Goal: Task Accomplishment & Management: Manage account settings

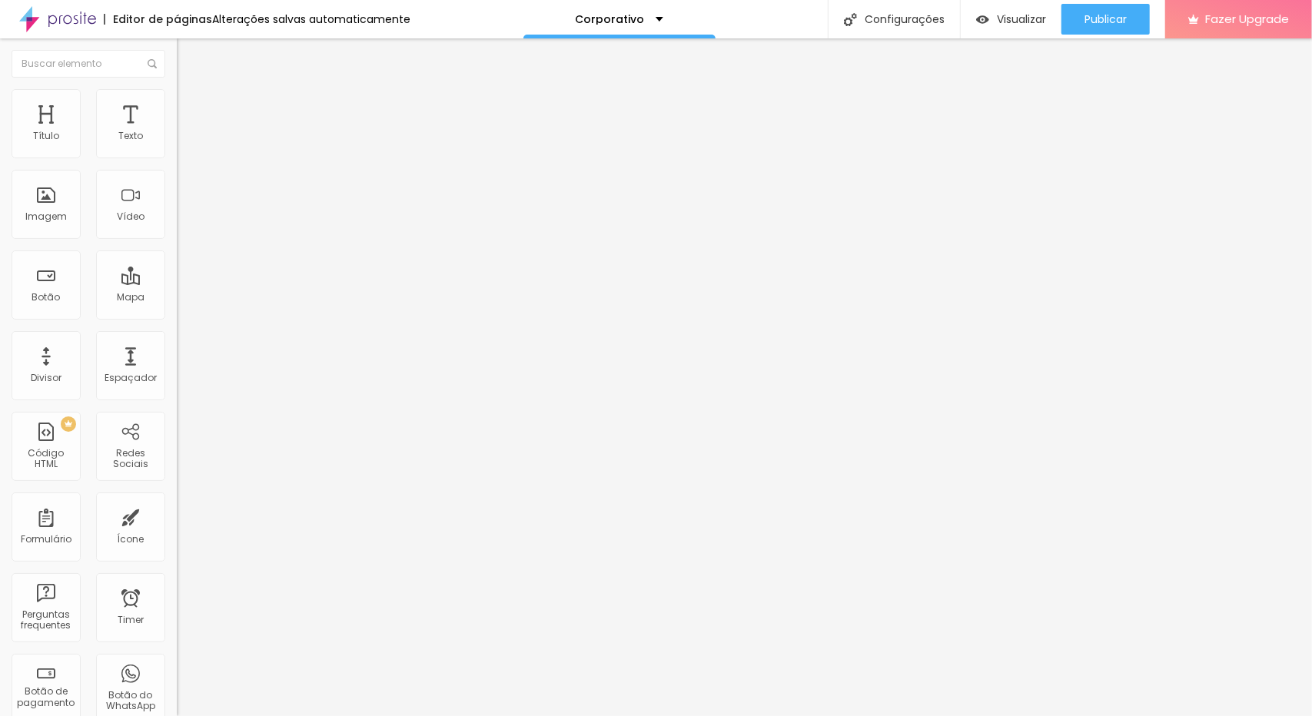
click at [177, 132] on span "Trocar imagem" at bounding box center [219, 125] width 84 height 13
drag, startPoint x: 51, startPoint y: 144, endPoint x: 59, endPoint y: 150, distance: 9.4
click at [177, 283] on div at bounding box center [265, 290] width 177 height 14
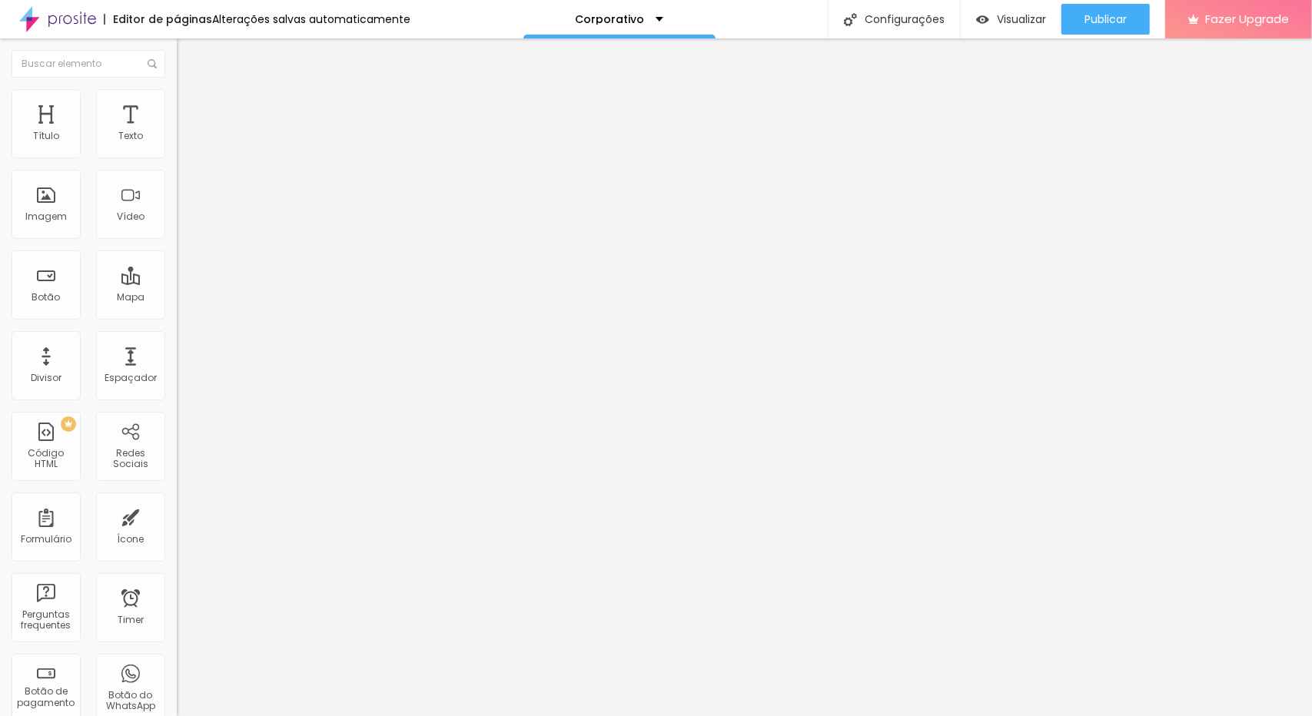
type input "14"
type input "15"
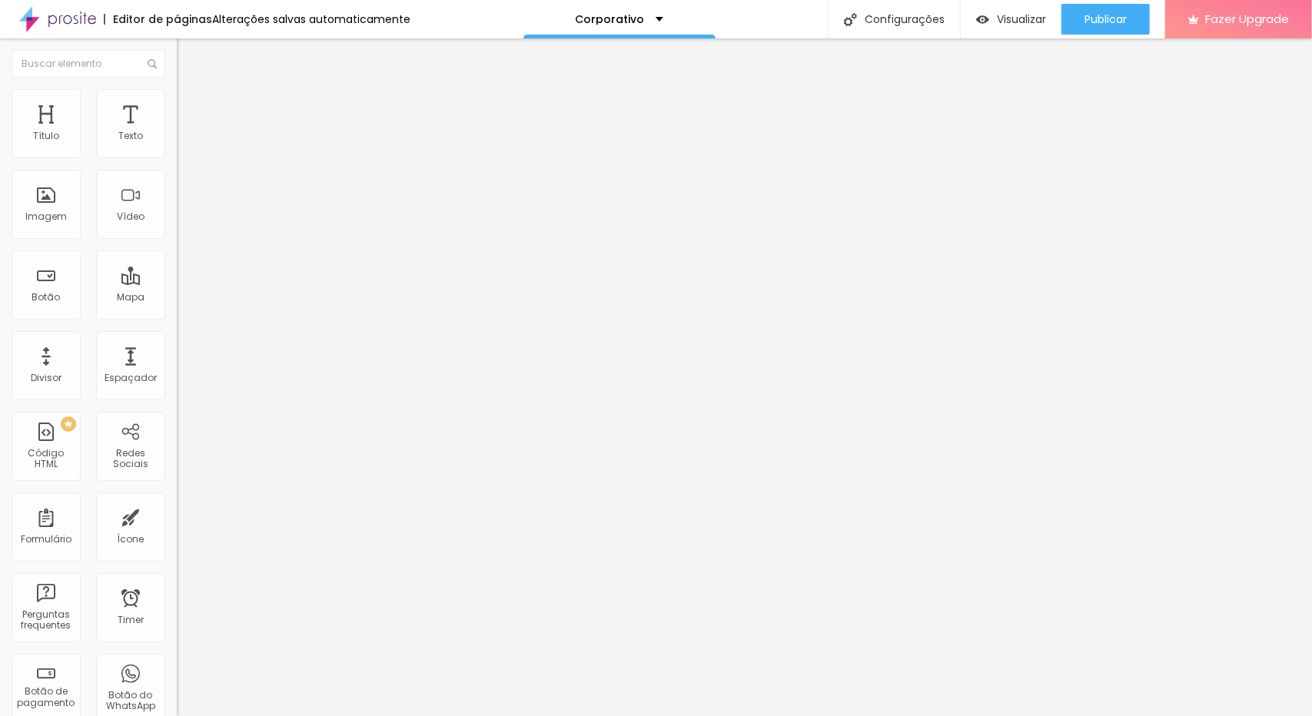
click at [177, 283] on input "range" at bounding box center [226, 289] width 99 height 12
type input "14"
type input "15"
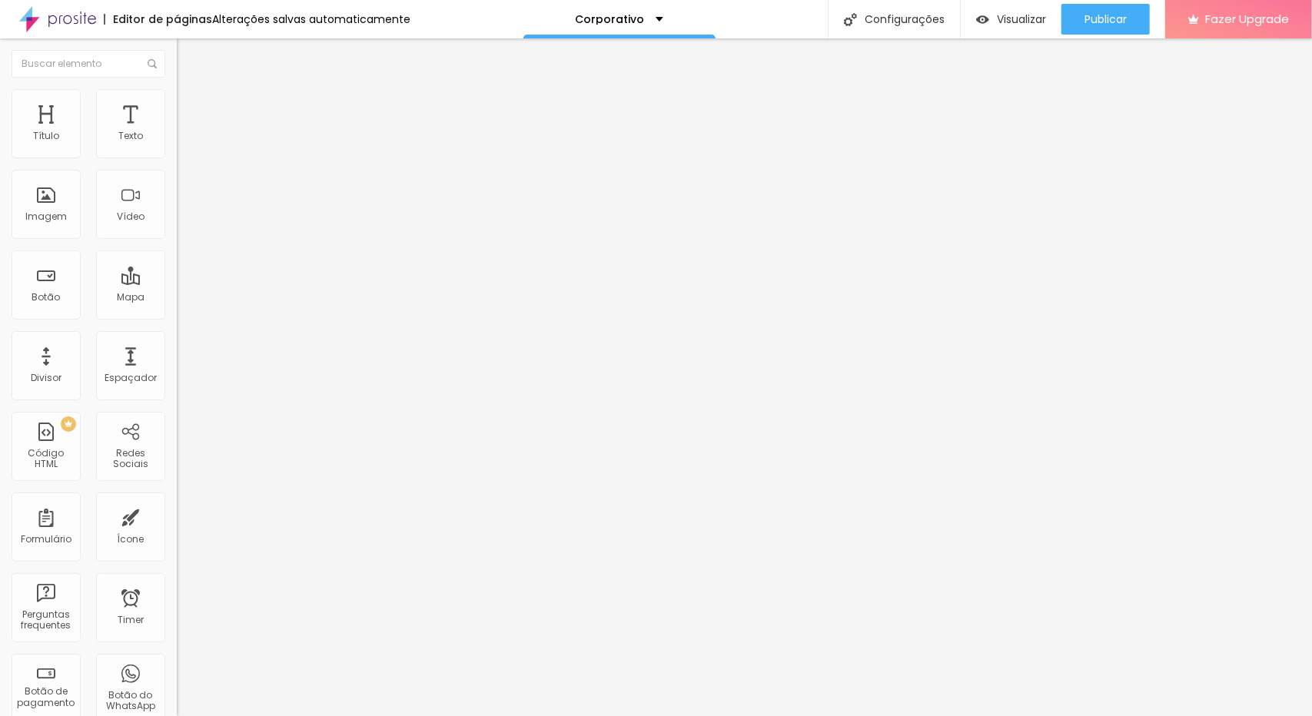
type input "15"
click at [177, 283] on input "range" at bounding box center [226, 289] width 99 height 12
type input "14"
type input "15"
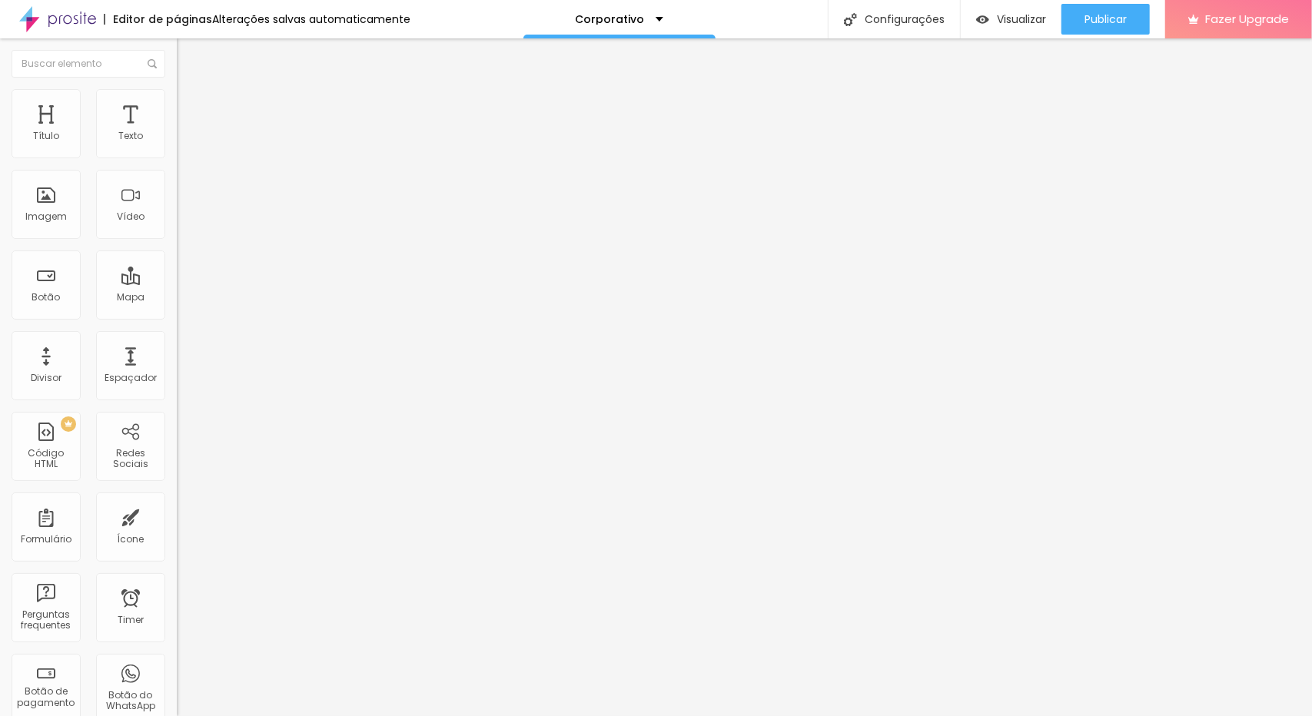
type input "15"
click at [177, 283] on input "range" at bounding box center [226, 289] width 99 height 12
type input "14"
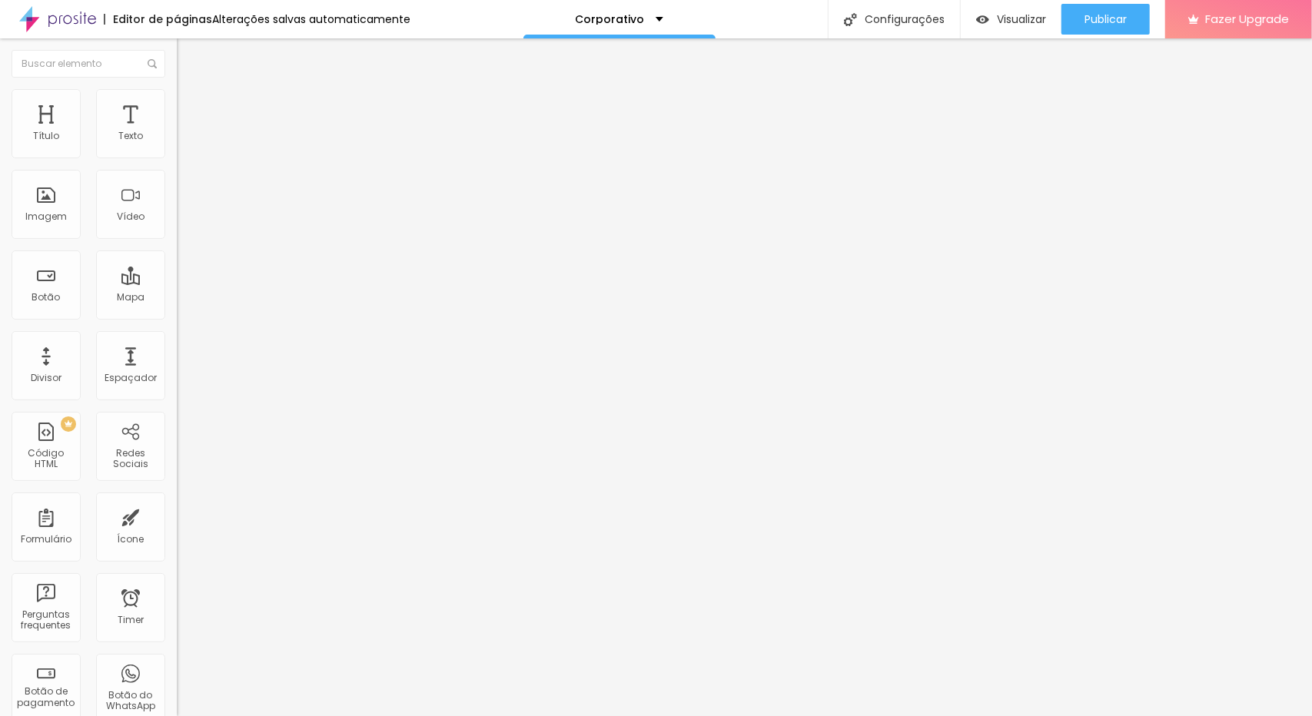
type input "15"
drag, startPoint x: 54, startPoint y: 151, endPoint x: 63, endPoint y: 151, distance: 9.2
type input "15"
click at [177, 283] on input "range" at bounding box center [226, 289] width 99 height 12
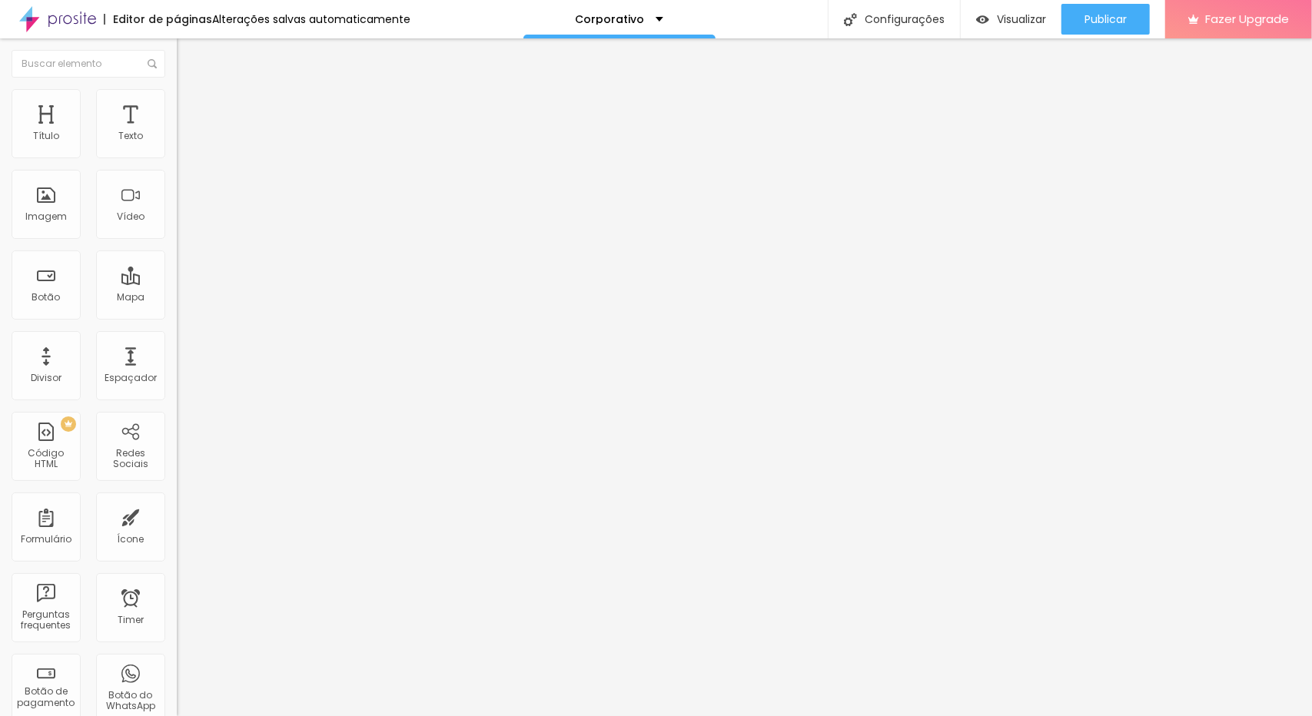
click at [177, 297] on input "13" at bounding box center [206, 305] width 58 height 16
type input "8"
type input "1"
type input "15"
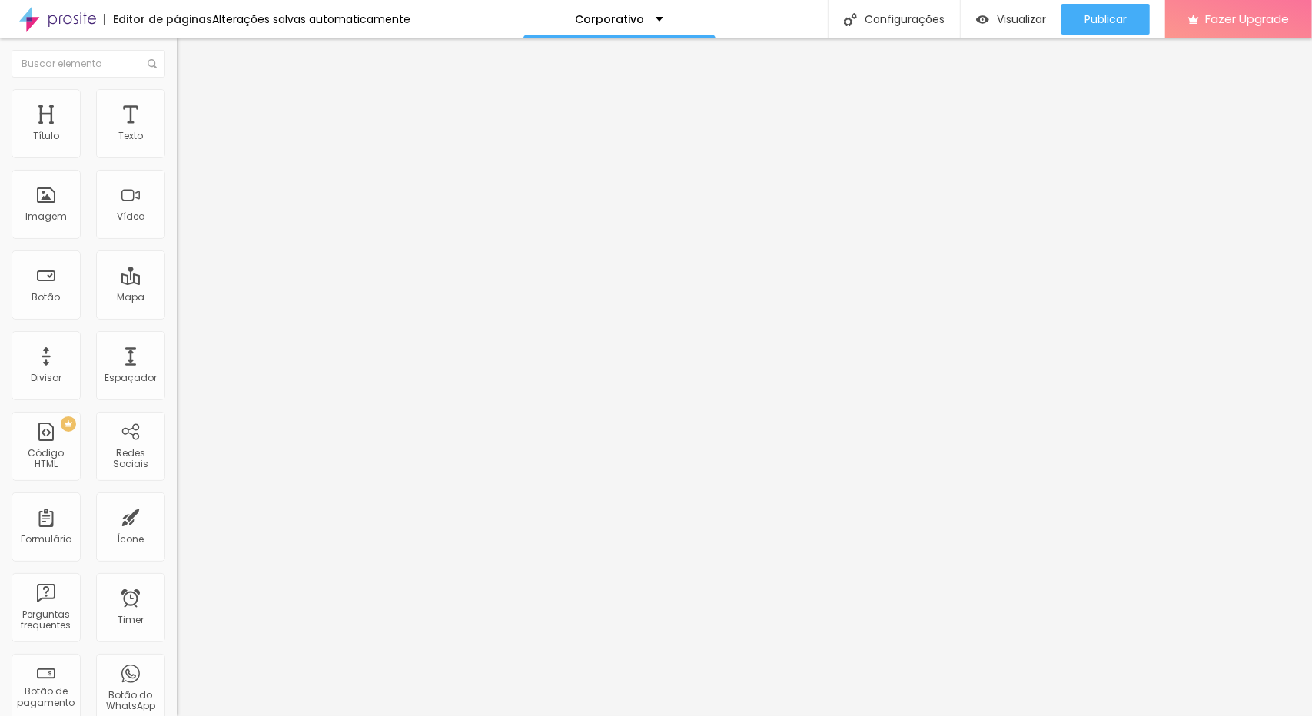
type input "14"
type input "15"
drag, startPoint x: 52, startPoint y: 150, endPoint x: 61, endPoint y: 150, distance: 9.2
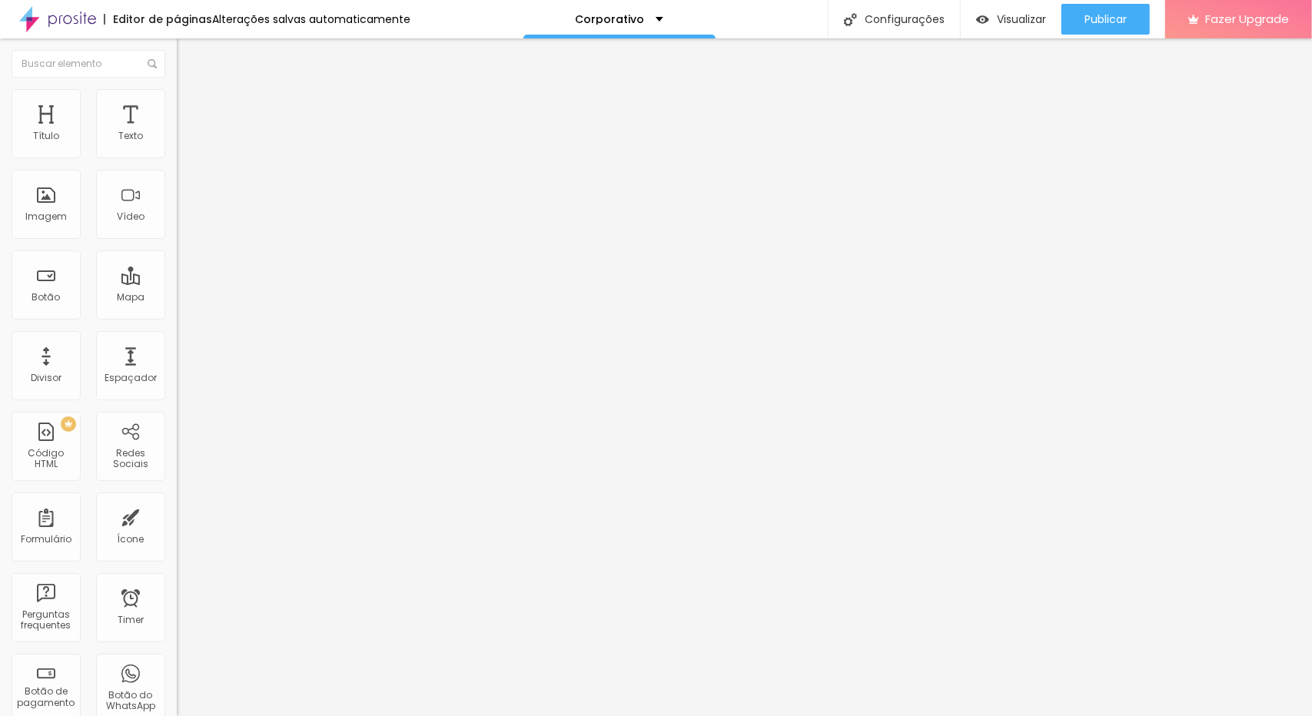
type input "15"
click at [177, 283] on input "range" at bounding box center [226, 289] width 99 height 12
click at [177, 98] on img at bounding box center [184, 96] width 14 height 14
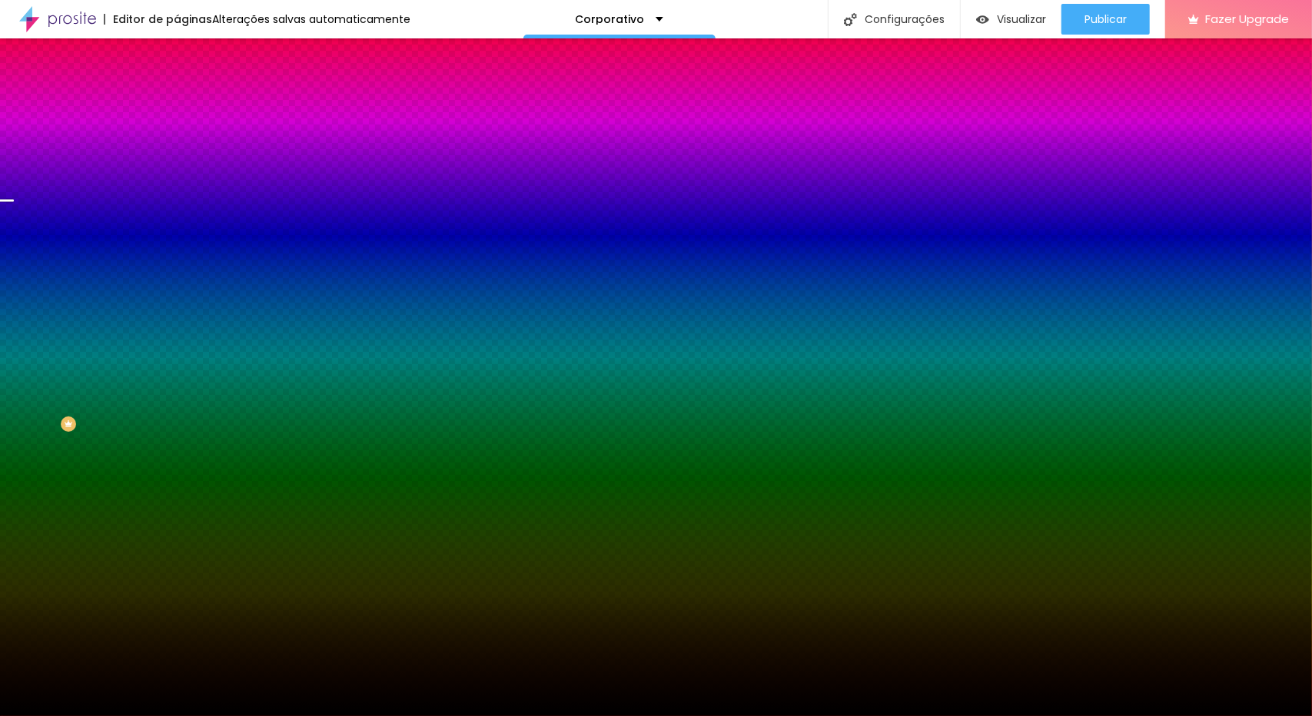
click at [177, 141] on span "Trocar imagem" at bounding box center [219, 134] width 84 height 13
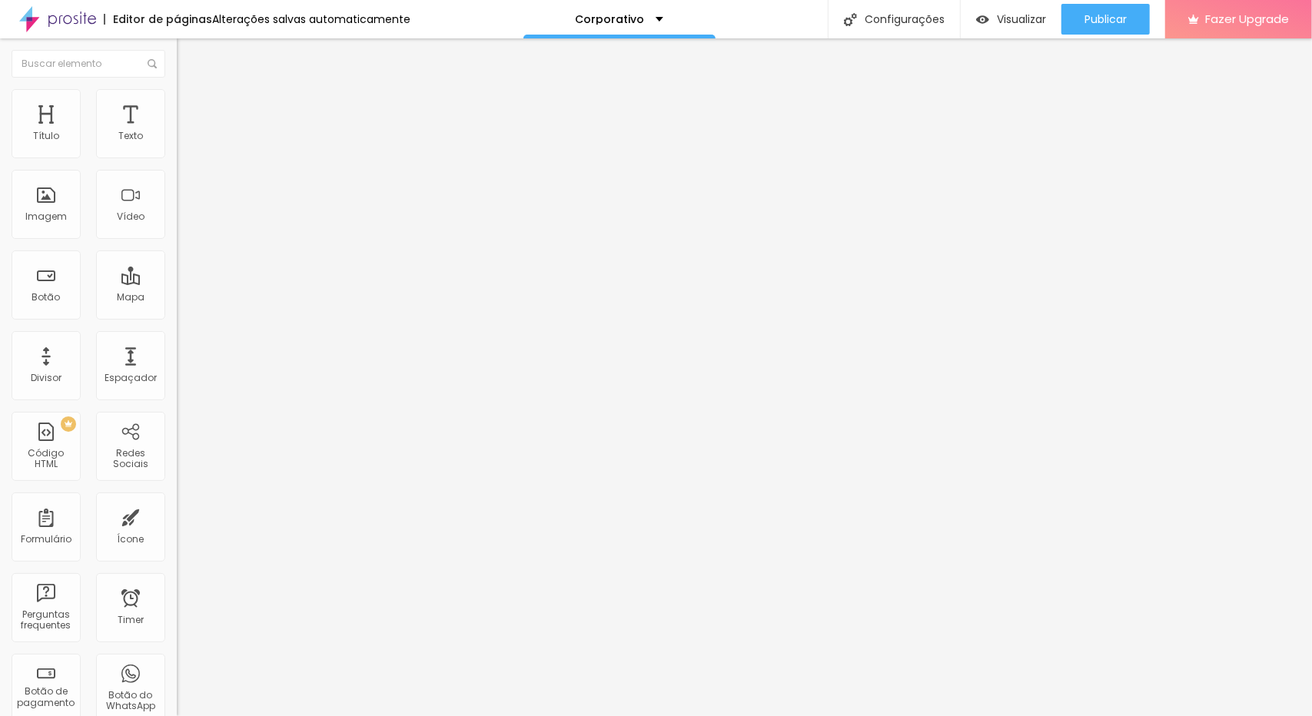
click at [177, 132] on span "Trocar imagem" at bounding box center [219, 125] width 84 height 13
click at [191, 108] on span "Avançado" at bounding box center [216, 114] width 51 height 13
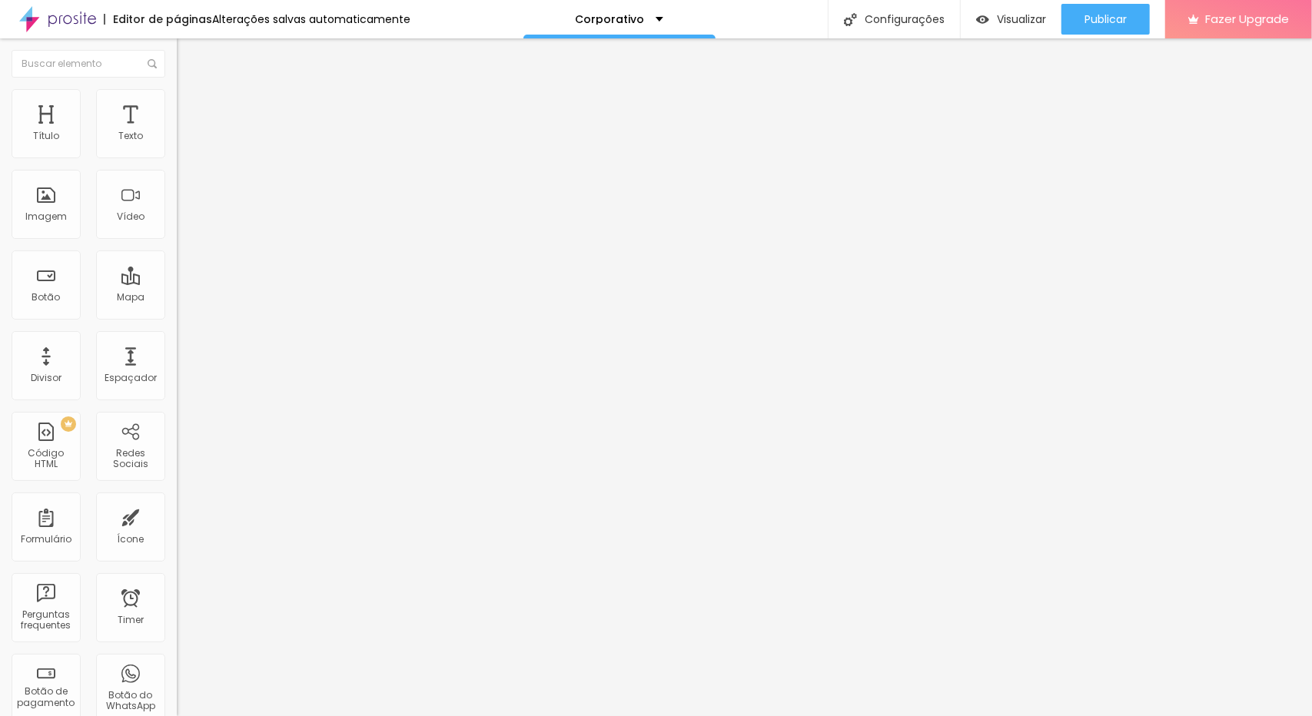
click at [191, 105] on span "Estilo" at bounding box center [203, 99] width 24 height 13
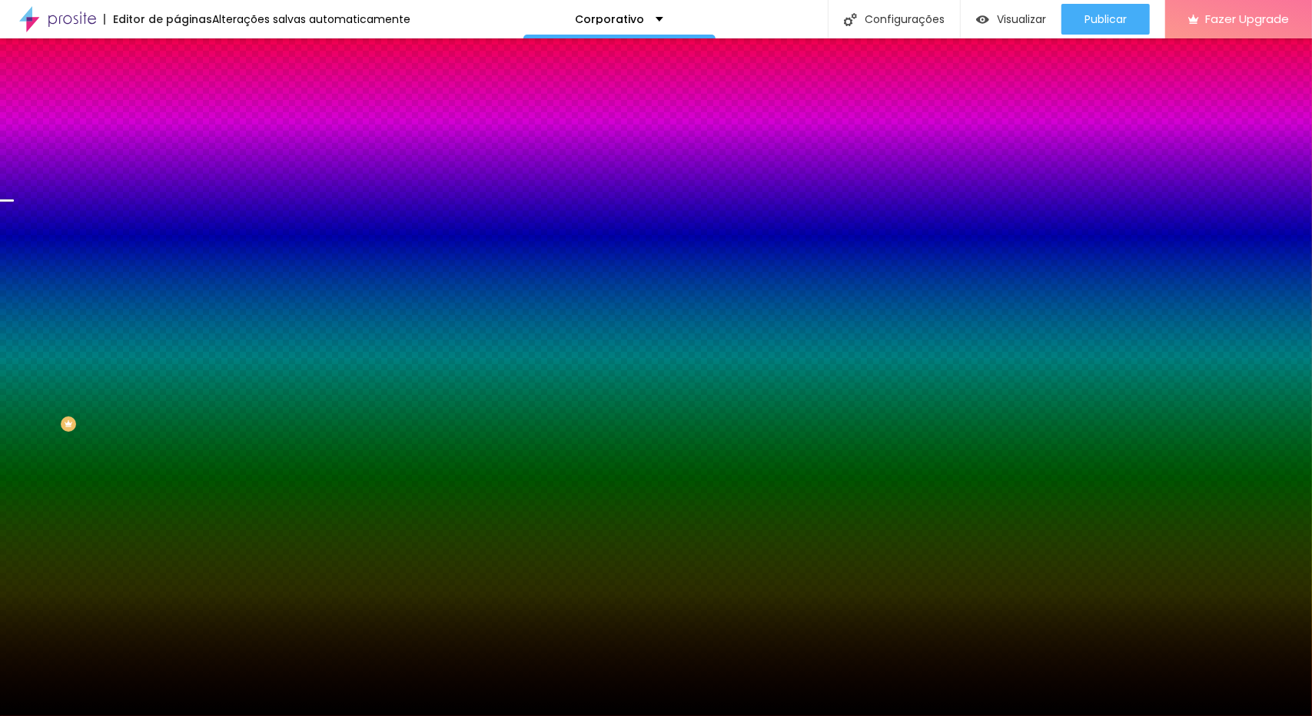
click at [184, 313] on icon "button" at bounding box center [187, 310] width 6 height 6
radio input "false"
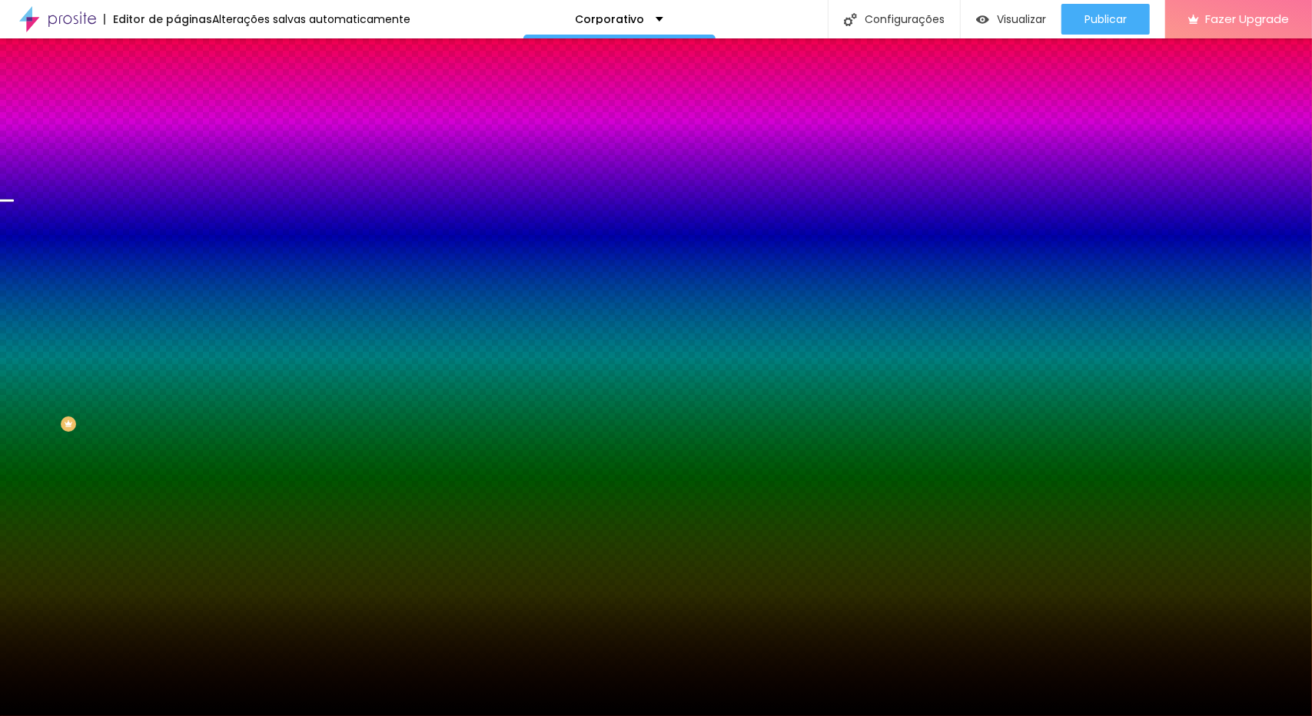
radio input "true"
click at [269, 715] on div at bounding box center [656, 725] width 1312 height 0
click at [90, 715] on div at bounding box center [656, 725] width 1312 height 0
click at [191, 91] on span "Conteúdo" at bounding box center [215, 84] width 48 height 13
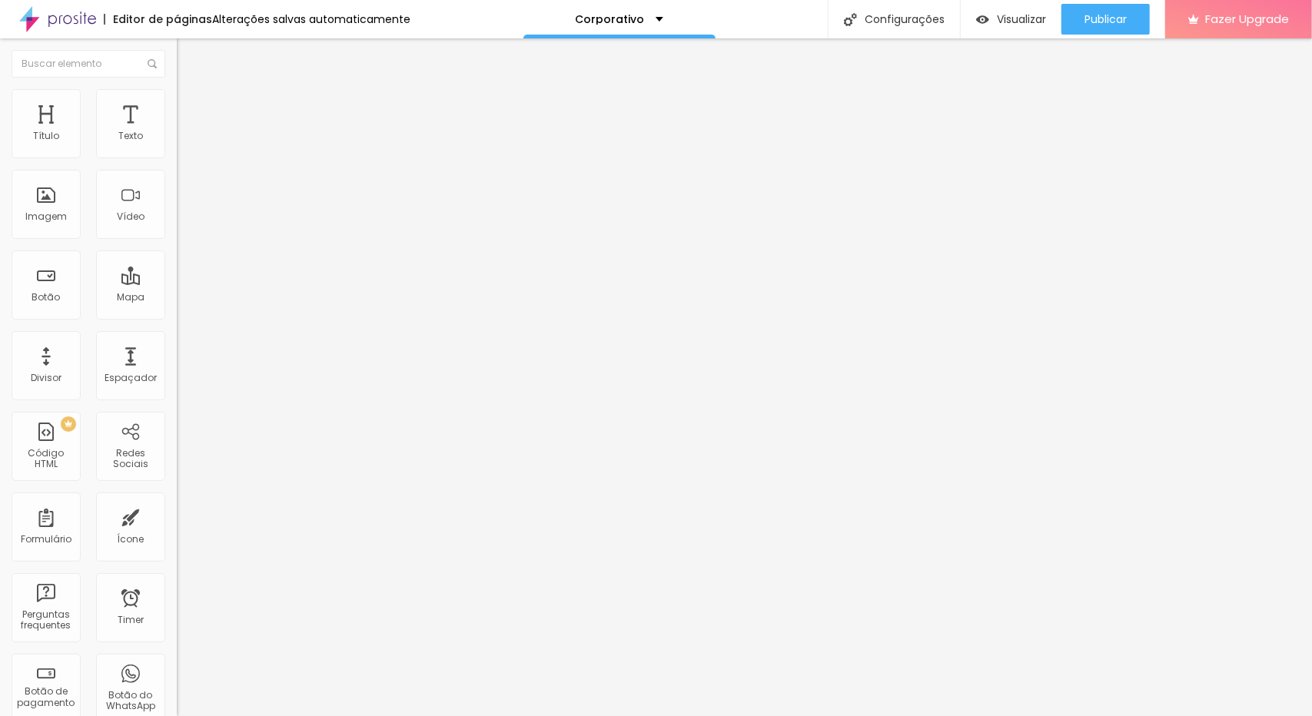
click at [191, 111] on span "Avançado" at bounding box center [216, 114] width 51 height 13
click at [893, 22] on div "Configurações" at bounding box center [894, 19] width 132 height 38
click at [1110, 16] on span "Publicar" at bounding box center [1105, 19] width 42 height 12
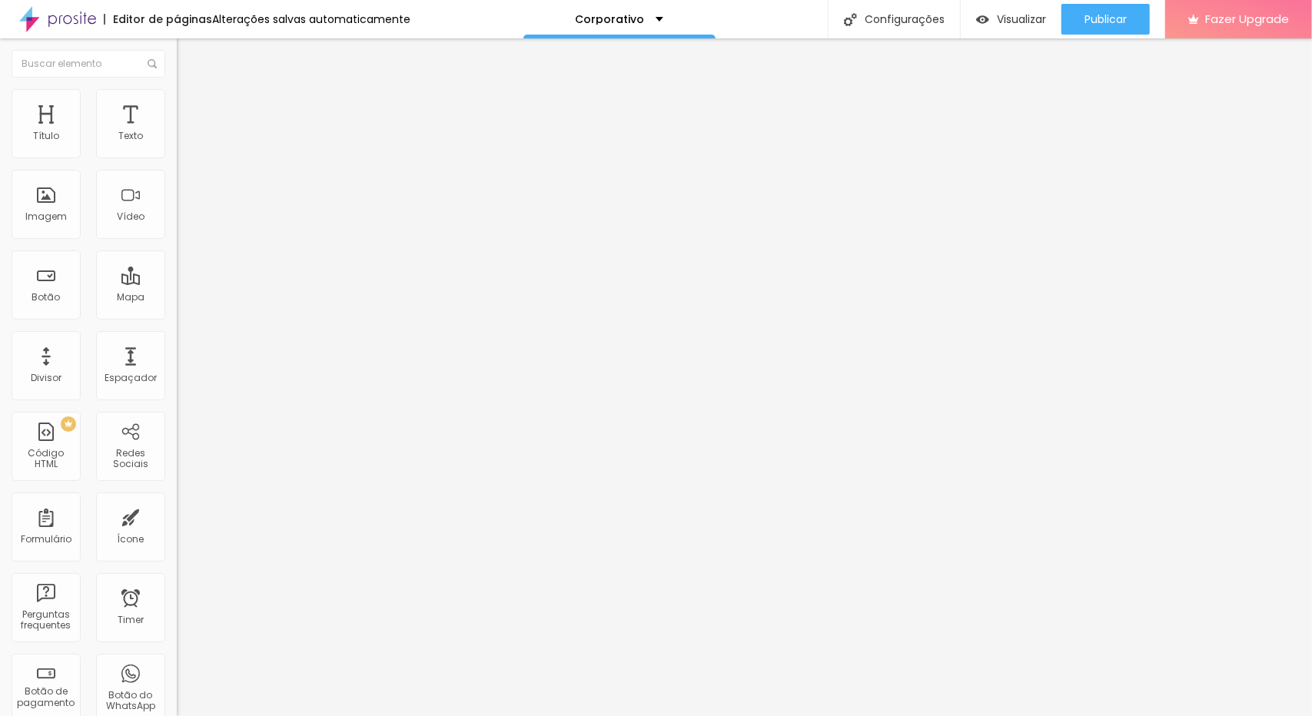
click at [177, 132] on span "Trocar imagem" at bounding box center [219, 125] width 84 height 13
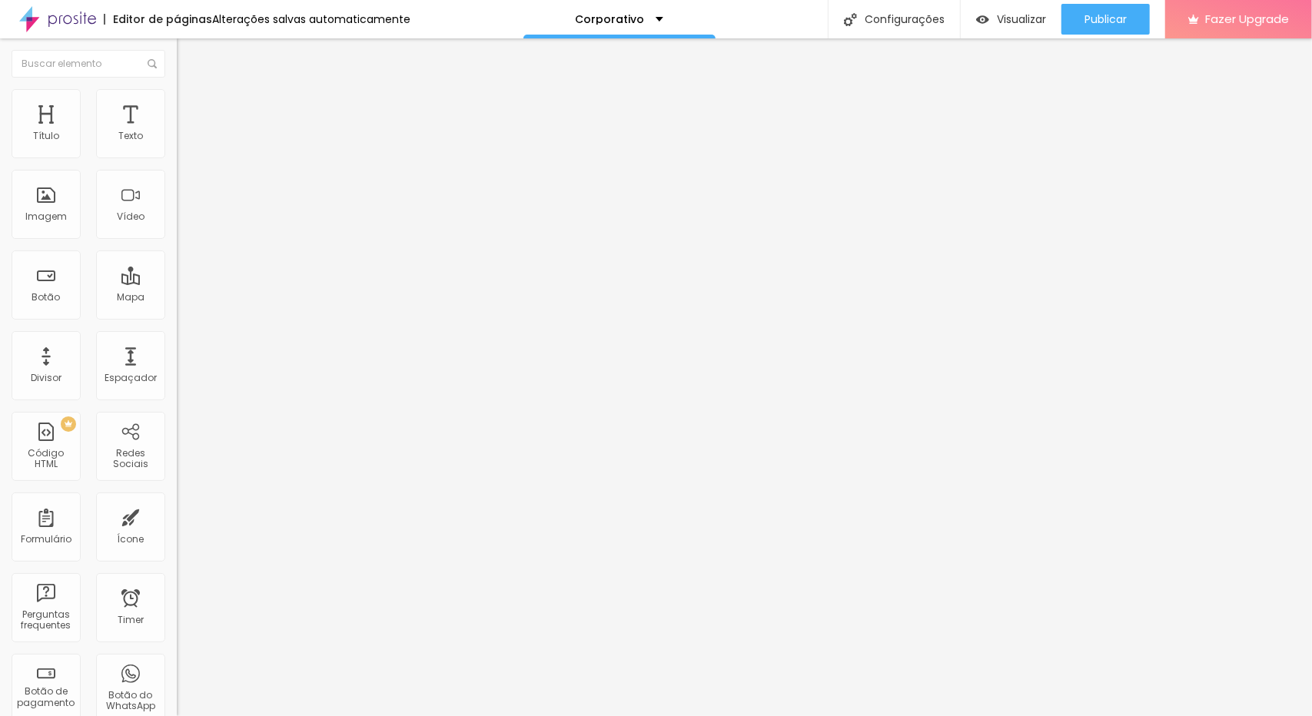
click at [177, 132] on span "Trocar imagem" at bounding box center [219, 125] width 84 height 13
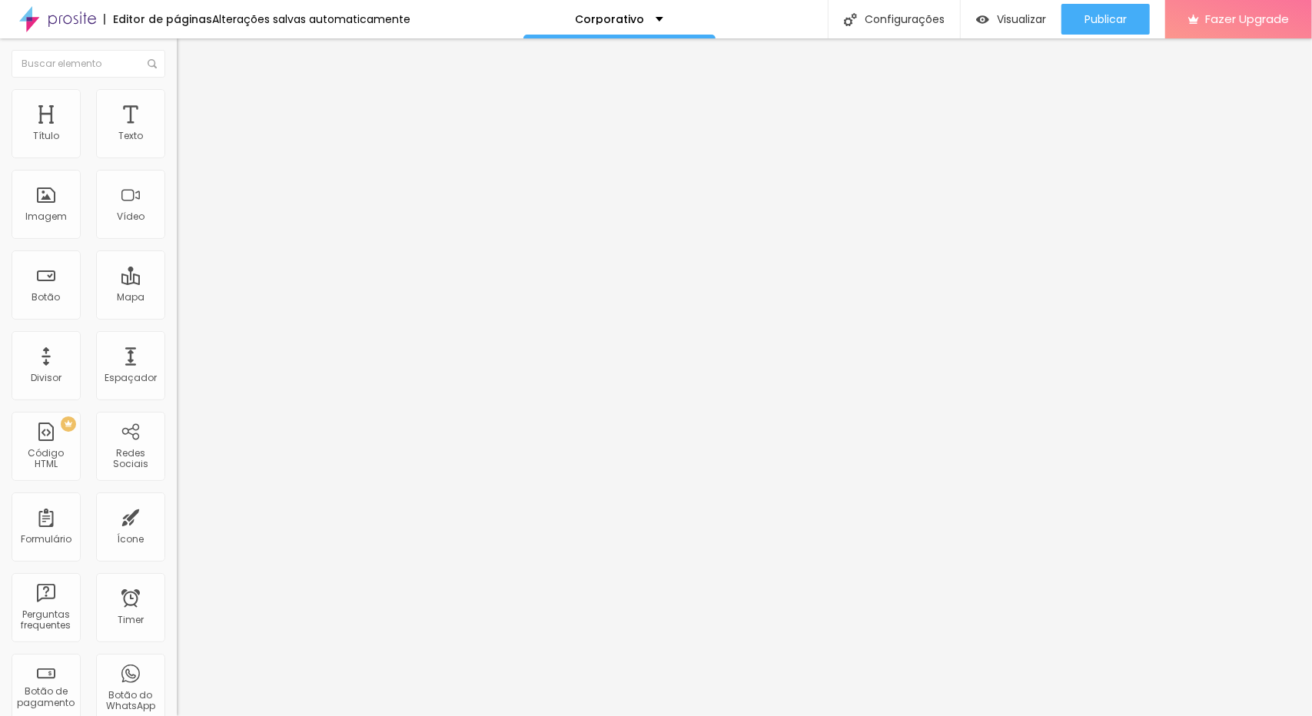
click at [177, 132] on span "Trocar imagem" at bounding box center [219, 125] width 84 height 13
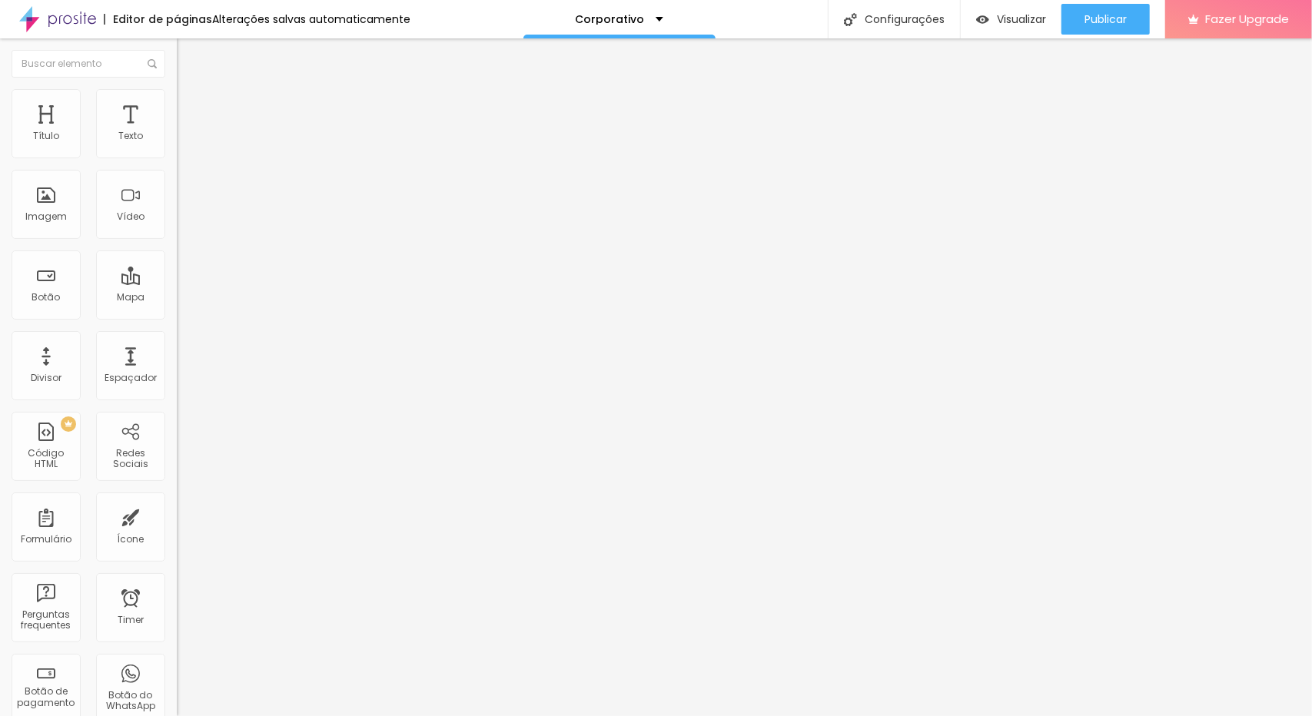
click at [177, 132] on span "Trocar imagem" at bounding box center [219, 125] width 84 height 13
drag, startPoint x: 849, startPoint y: 236, endPoint x: 855, endPoint y: 251, distance: 16.6
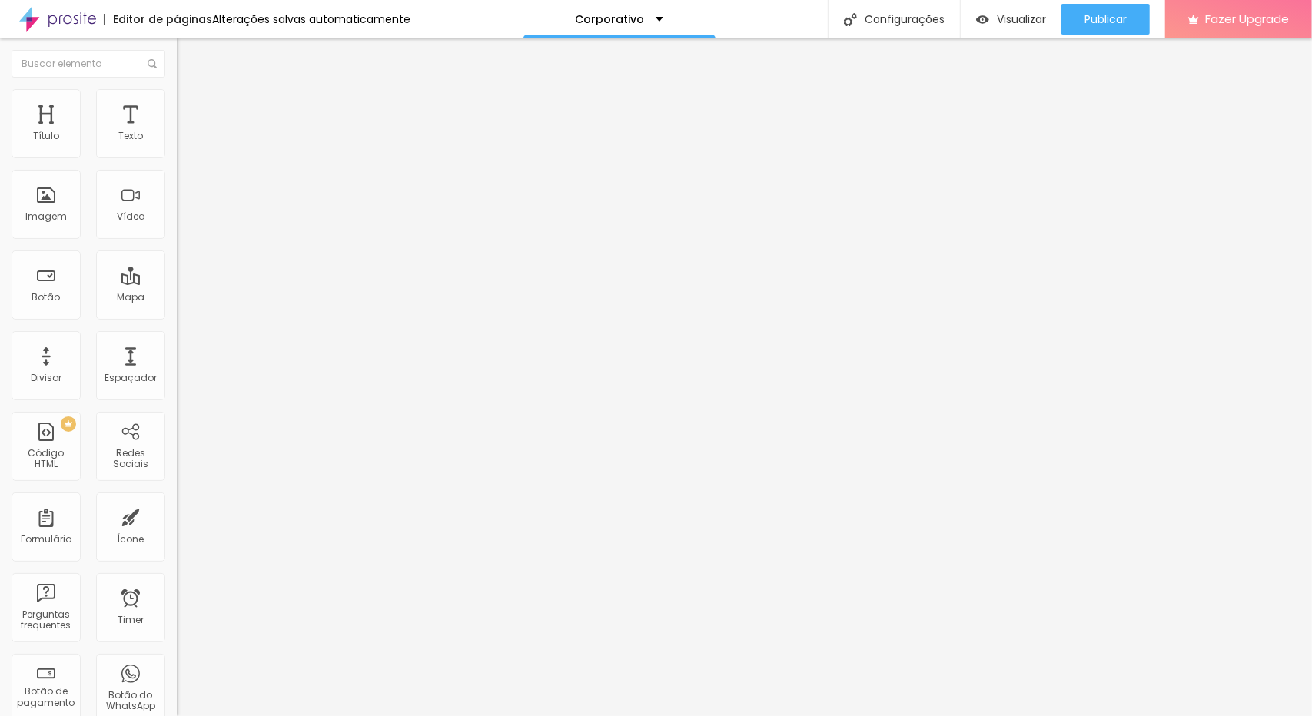
click at [177, 132] on span "Trocar imagem" at bounding box center [219, 125] width 84 height 13
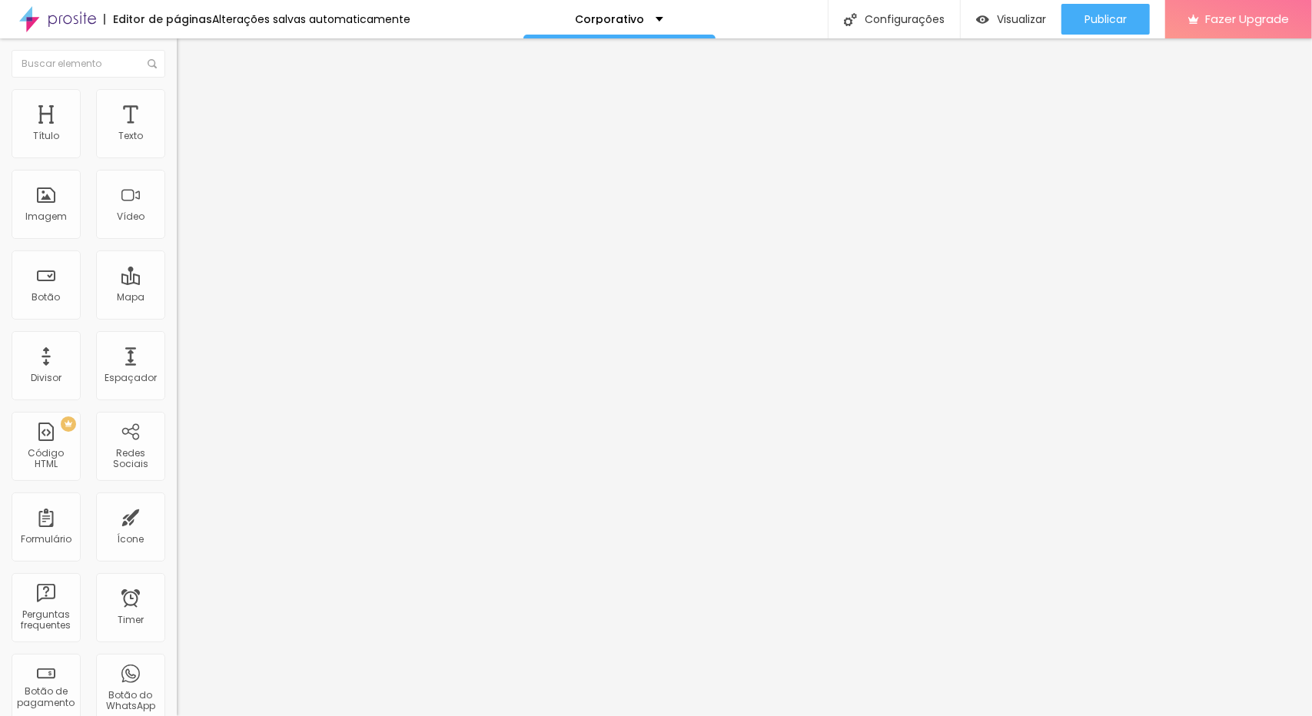
click at [177, 132] on span "Trocar imagem" at bounding box center [219, 125] width 84 height 13
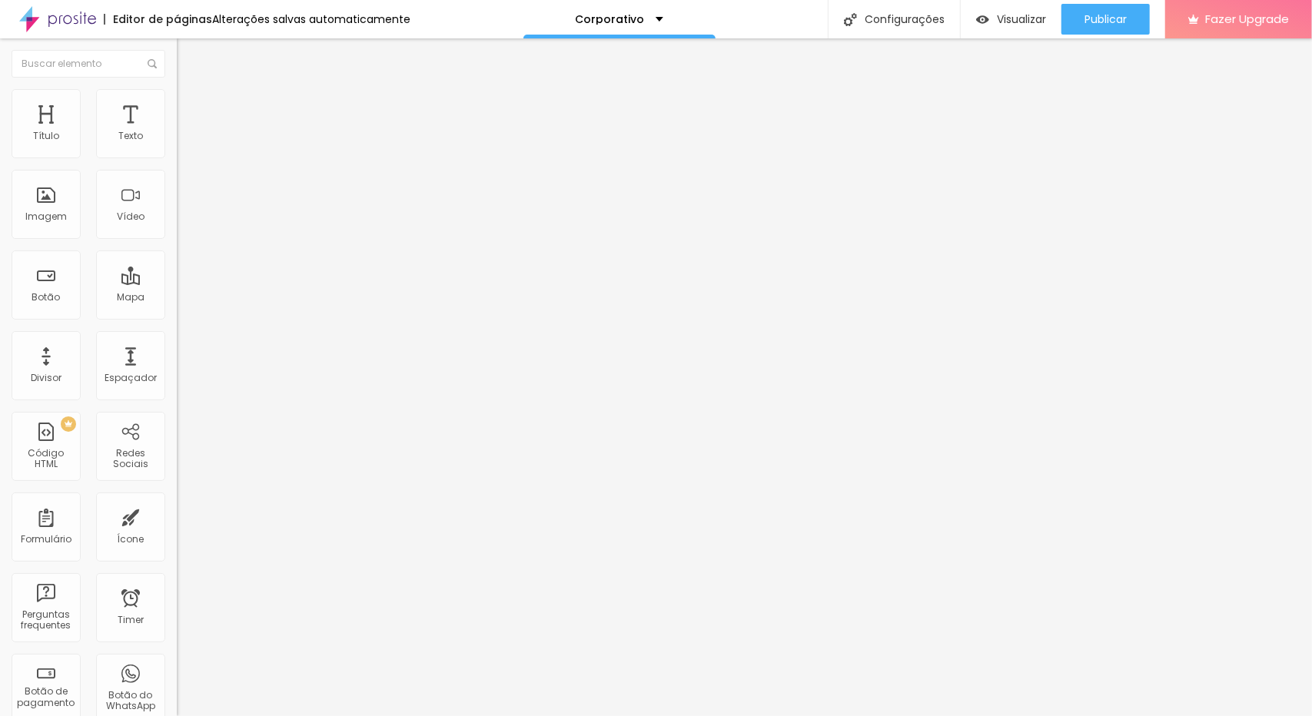
click at [177, 132] on span "Trocar imagem" at bounding box center [219, 125] width 84 height 13
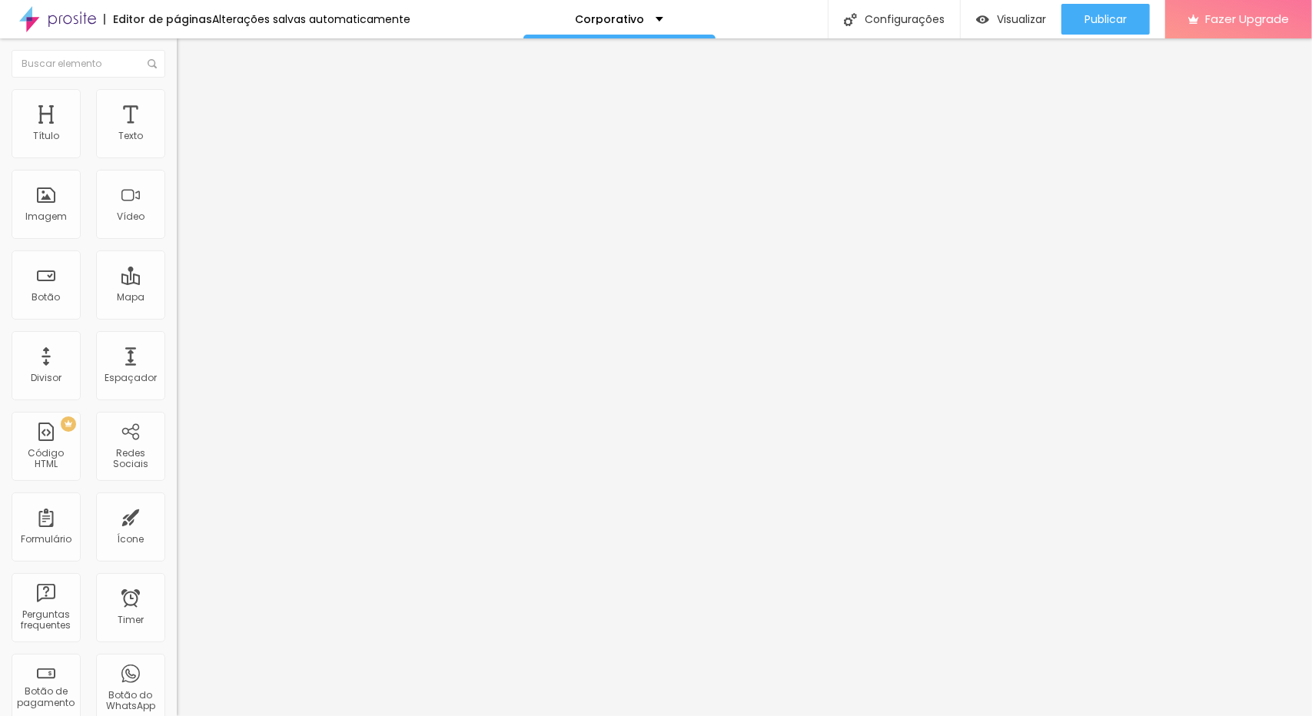
click at [177, 132] on span "Trocar imagem" at bounding box center [219, 125] width 84 height 13
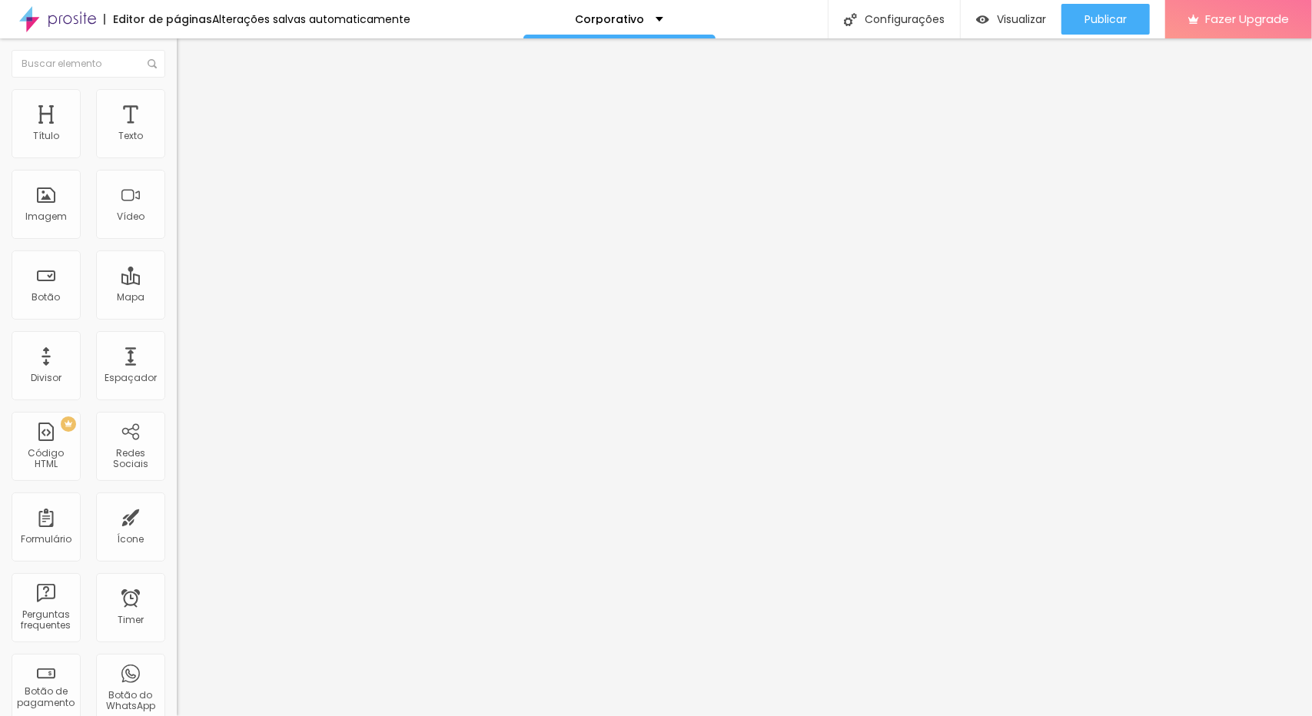
click at [177, 132] on span "Trocar imagem" at bounding box center [219, 125] width 84 height 13
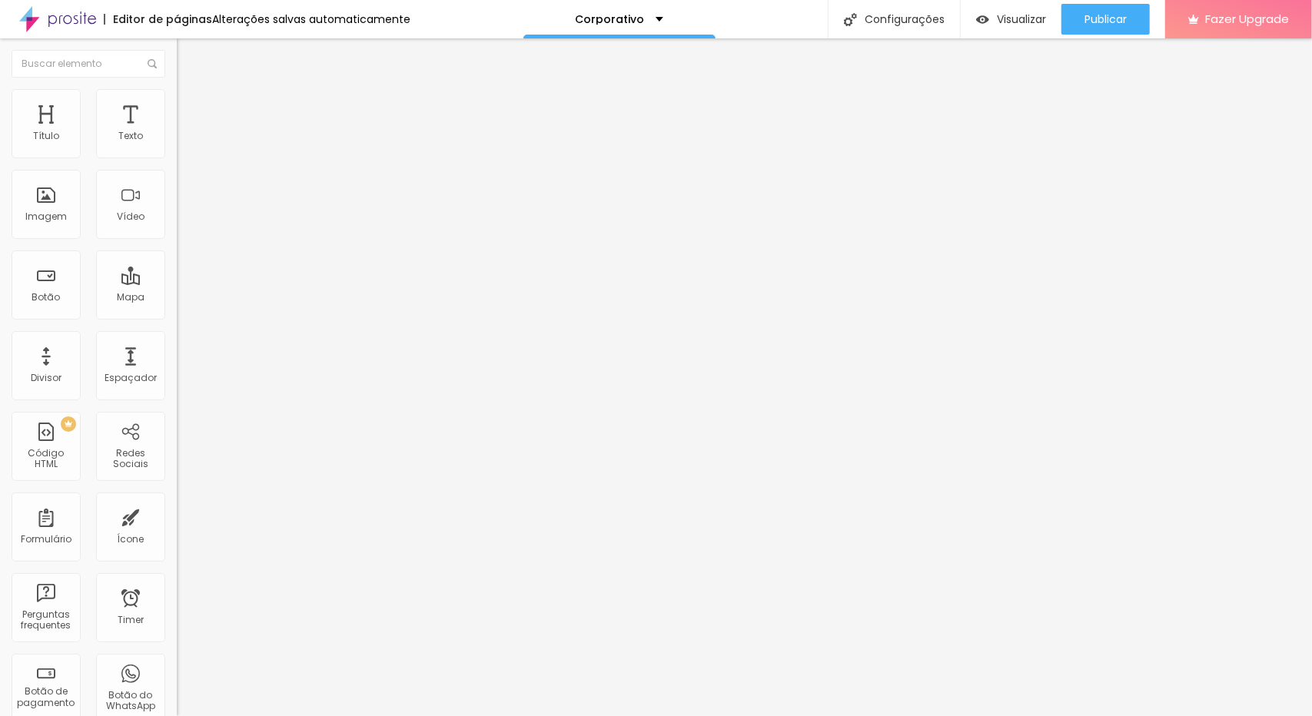
click at [177, 132] on span "Trocar imagem" at bounding box center [219, 125] width 84 height 13
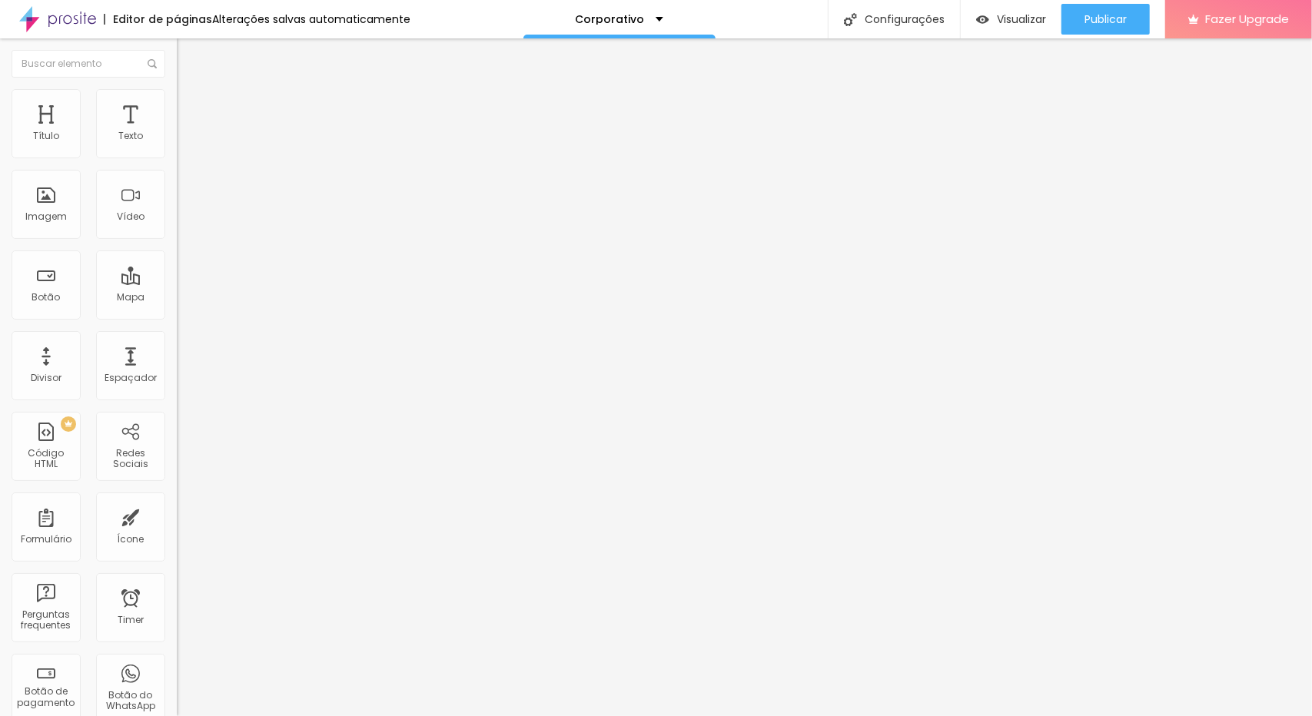
click at [177, 132] on span "Trocar imagem" at bounding box center [219, 125] width 84 height 13
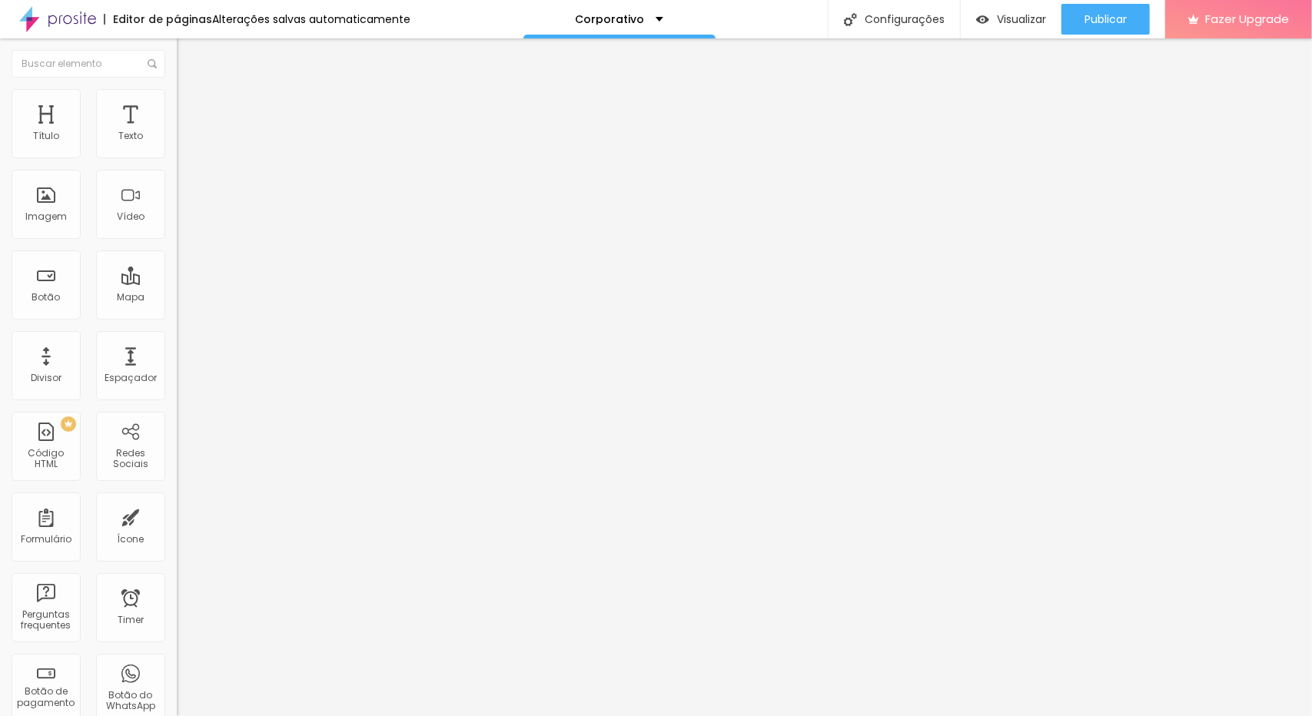
click at [177, 132] on span "Trocar imagem" at bounding box center [219, 125] width 84 height 13
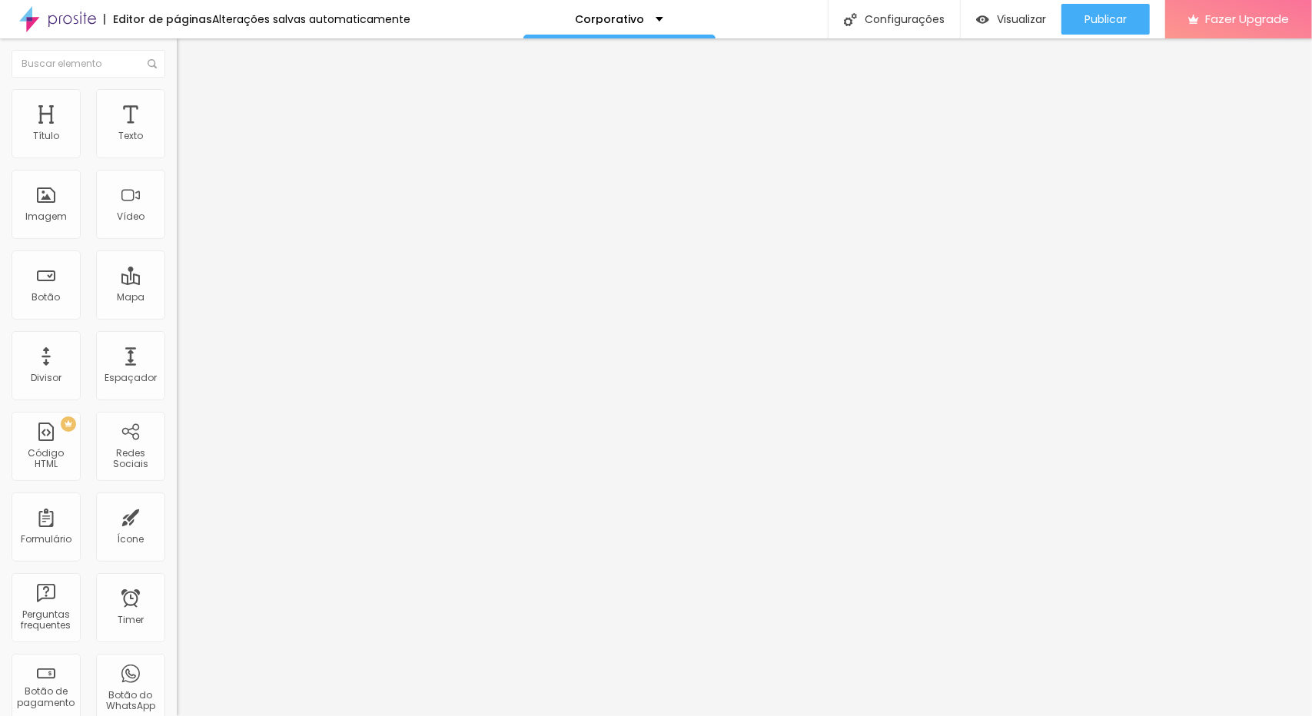
click at [177, 132] on span "Trocar imagem" at bounding box center [219, 125] width 84 height 13
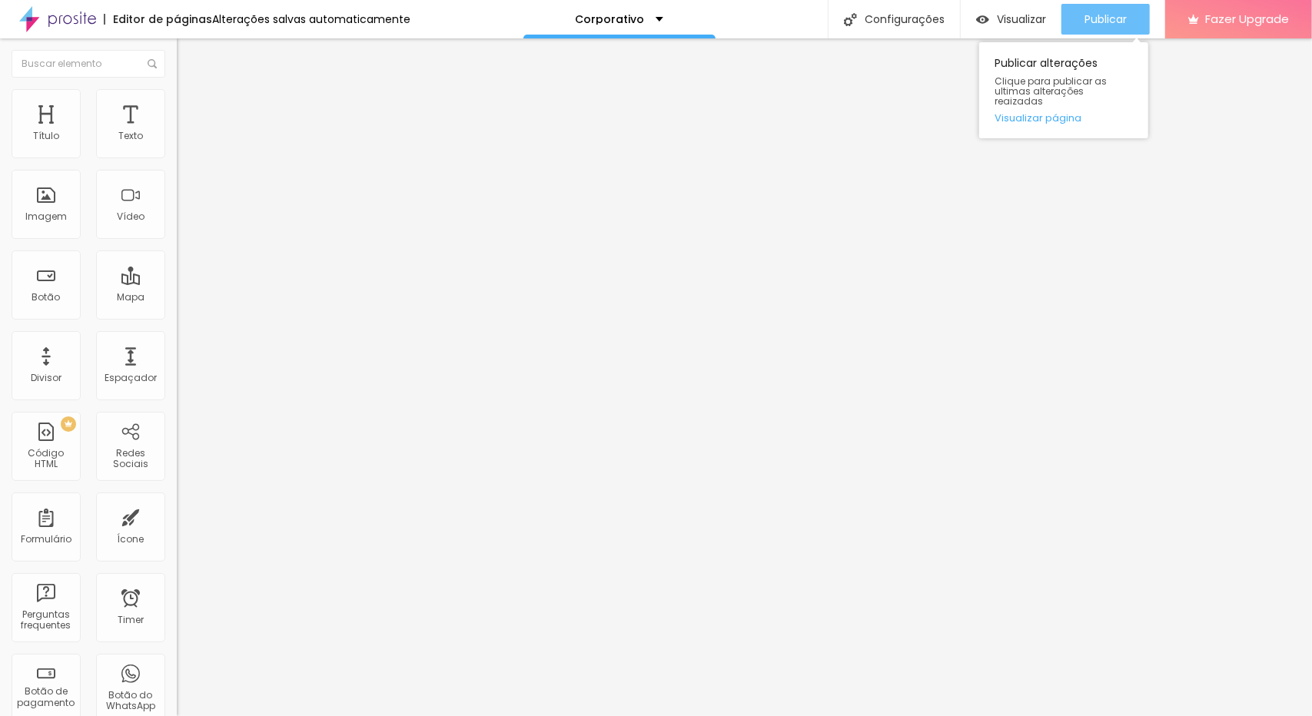
click at [1099, 24] on span "Publicar" at bounding box center [1105, 19] width 42 height 12
click at [177, 132] on span "Trocar imagem" at bounding box center [219, 125] width 84 height 13
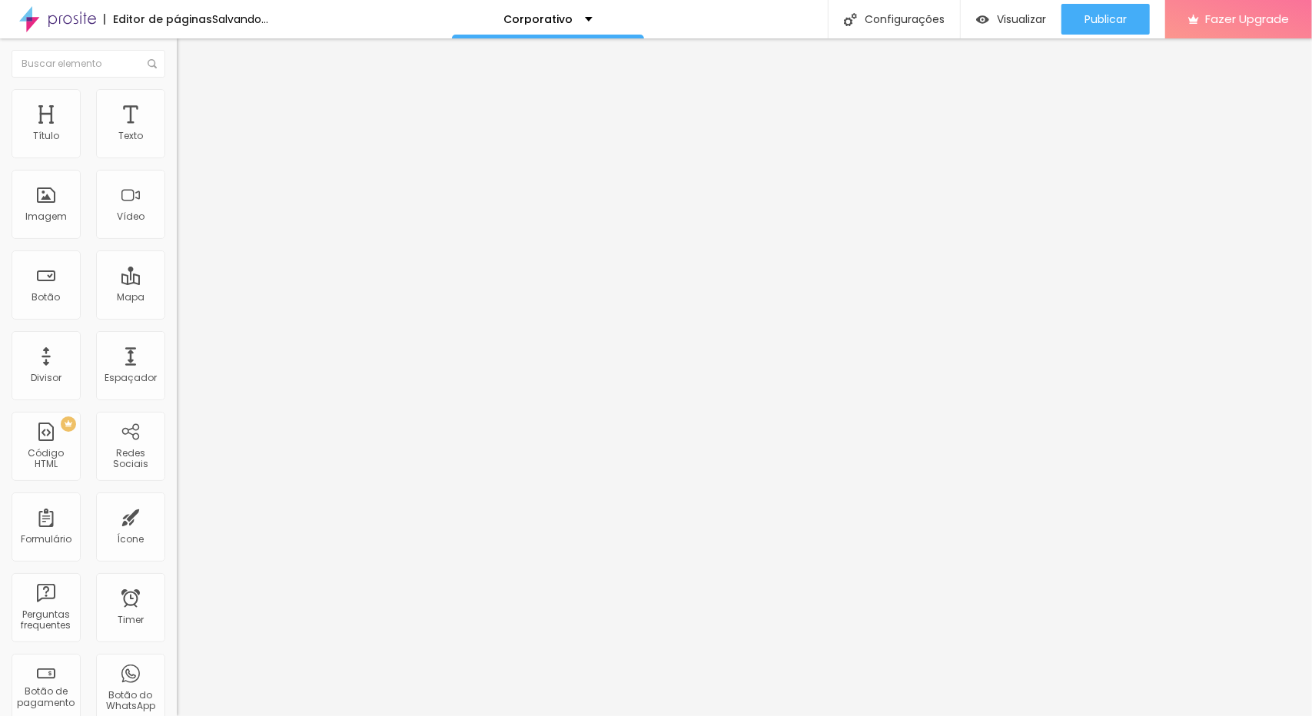
click at [177, 132] on span "Trocar imagem" at bounding box center [219, 125] width 84 height 13
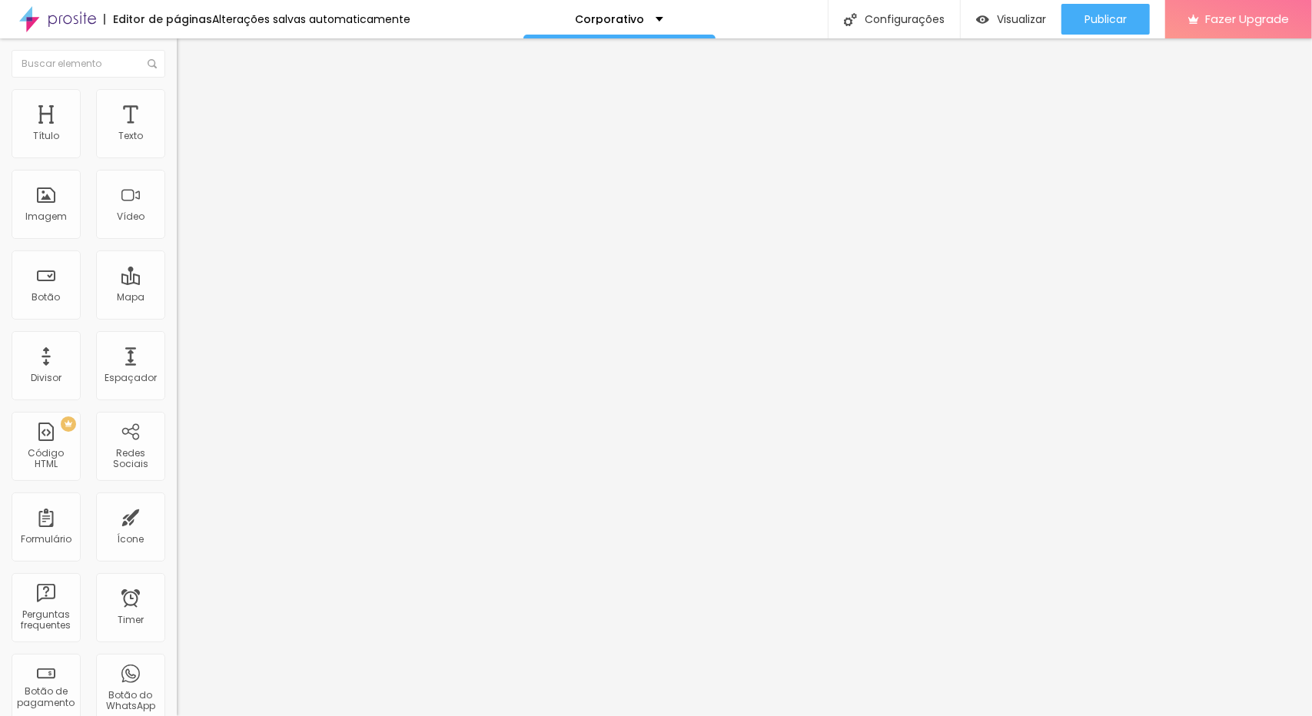
click at [177, 132] on span "Trocar imagem" at bounding box center [219, 125] width 84 height 13
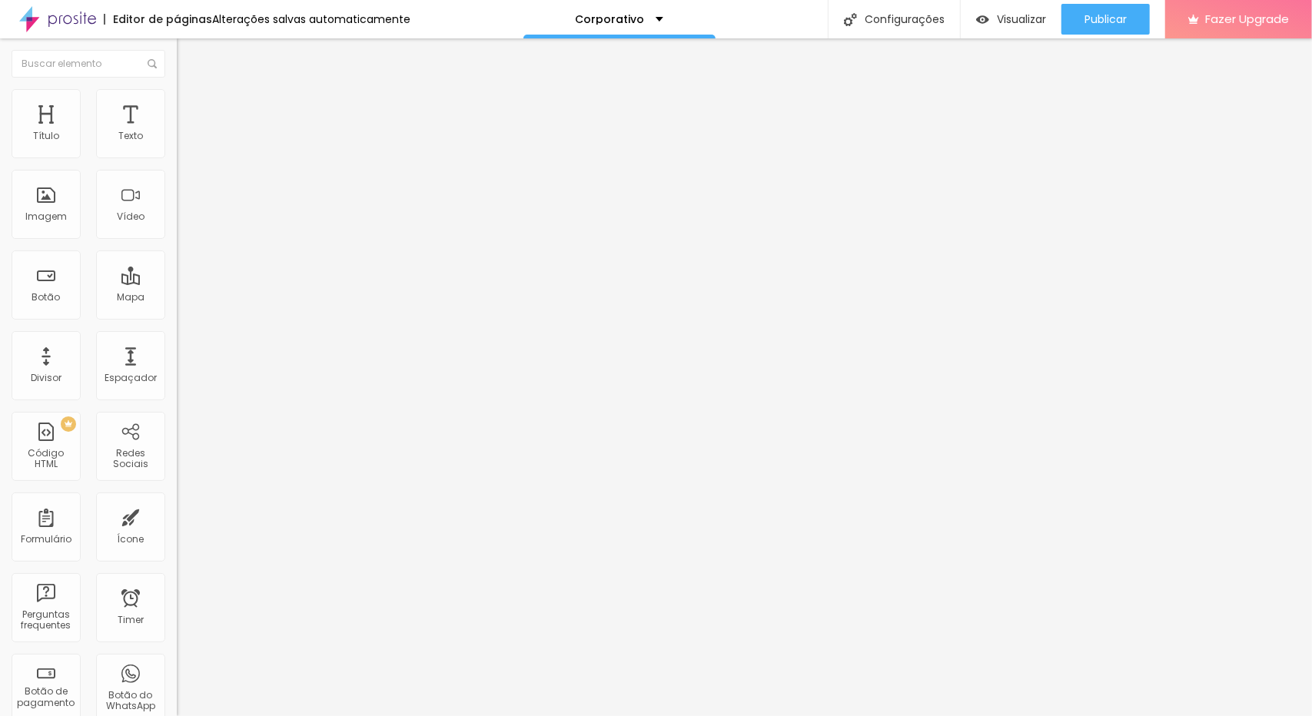
click at [177, 132] on span "Trocar imagem" at bounding box center [219, 125] width 84 height 13
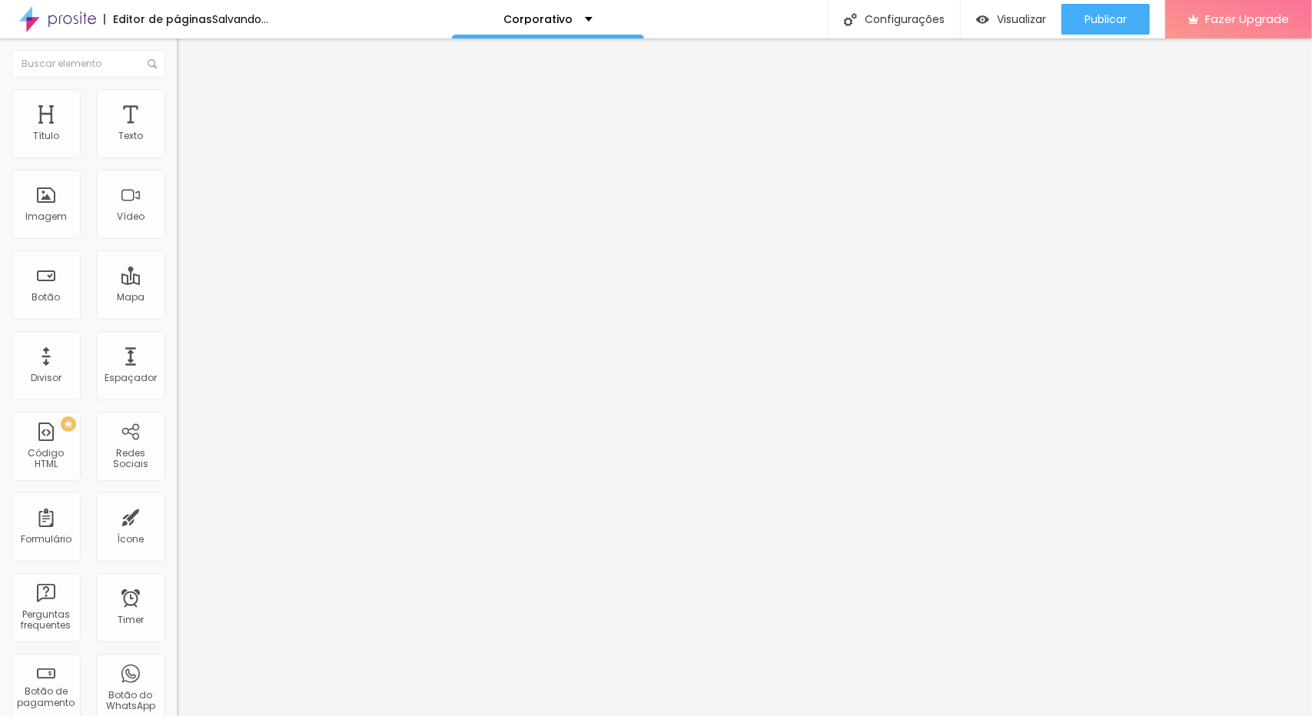
click at [177, 132] on span "Trocar imagem" at bounding box center [219, 125] width 84 height 13
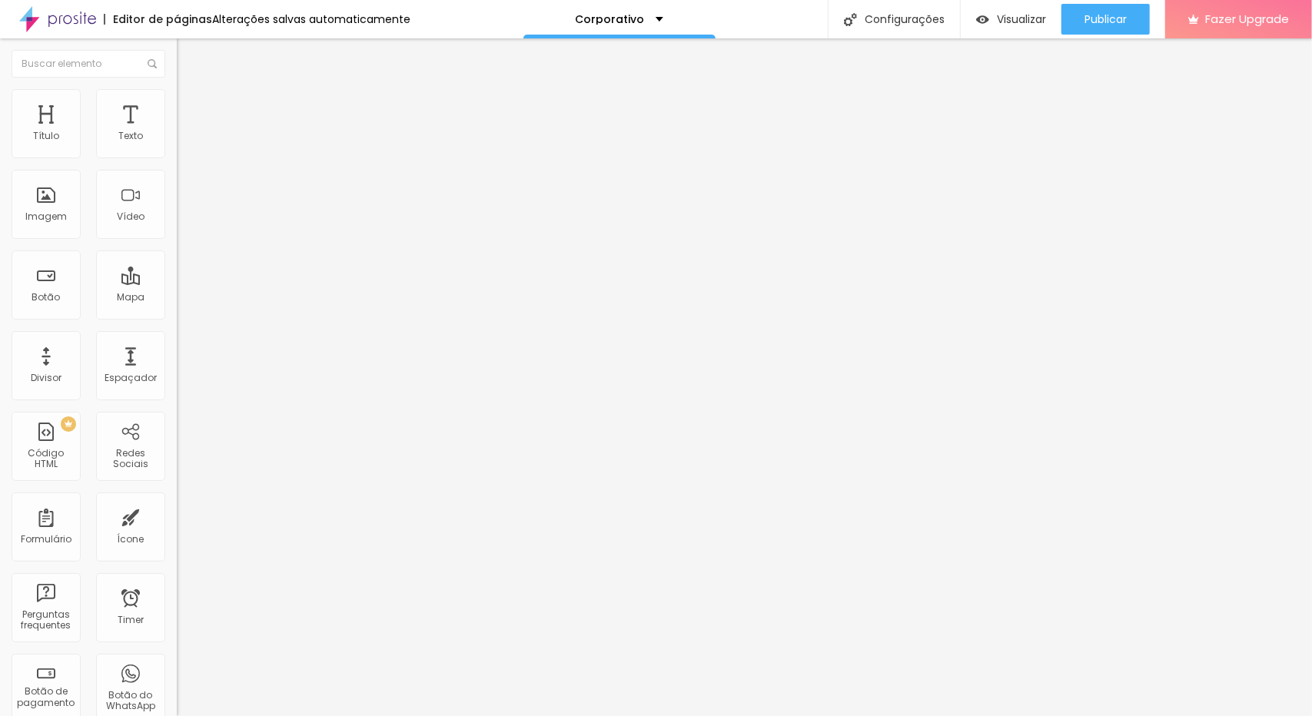
click at [177, 163] on span "Editar perguntas" at bounding box center [221, 156] width 88 height 13
drag, startPoint x: 842, startPoint y: 433, endPoint x: 523, endPoint y: 396, distance: 321.8
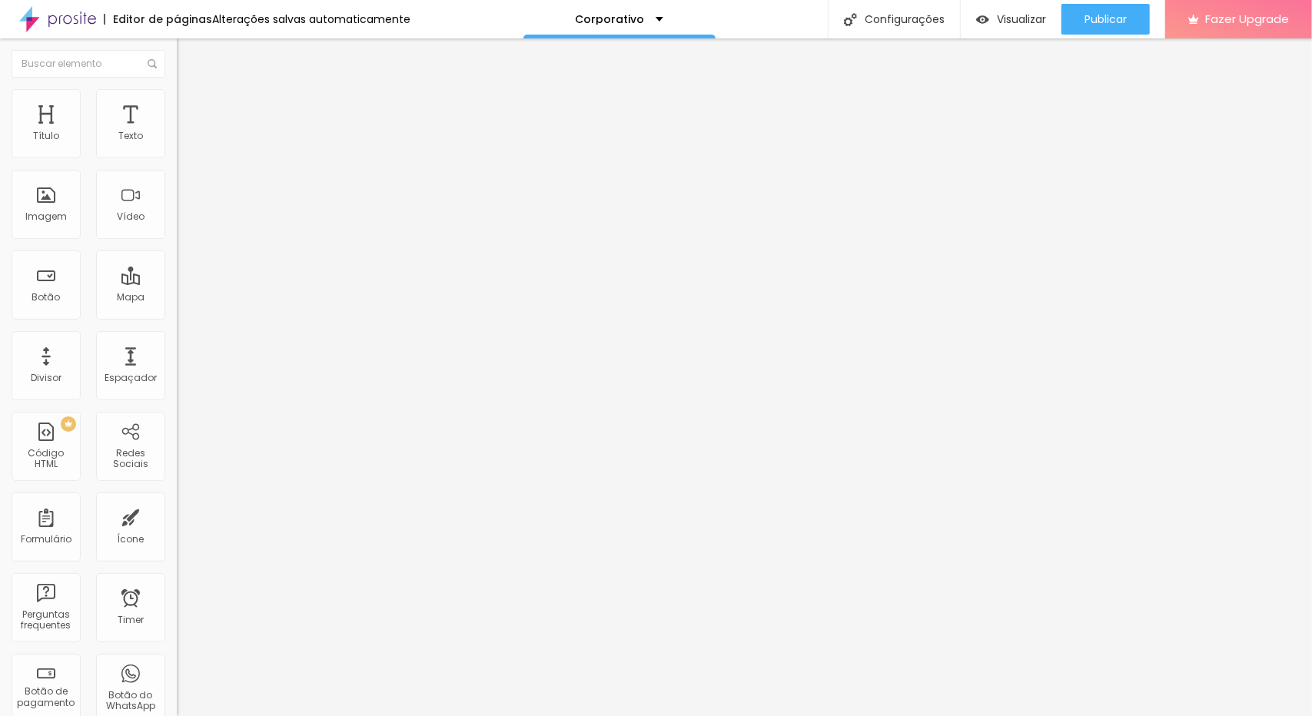
click at [177, 163] on span "Editar perguntas" at bounding box center [221, 156] width 88 height 13
drag, startPoint x: 812, startPoint y: 253, endPoint x: 466, endPoint y: 258, distance: 345.1
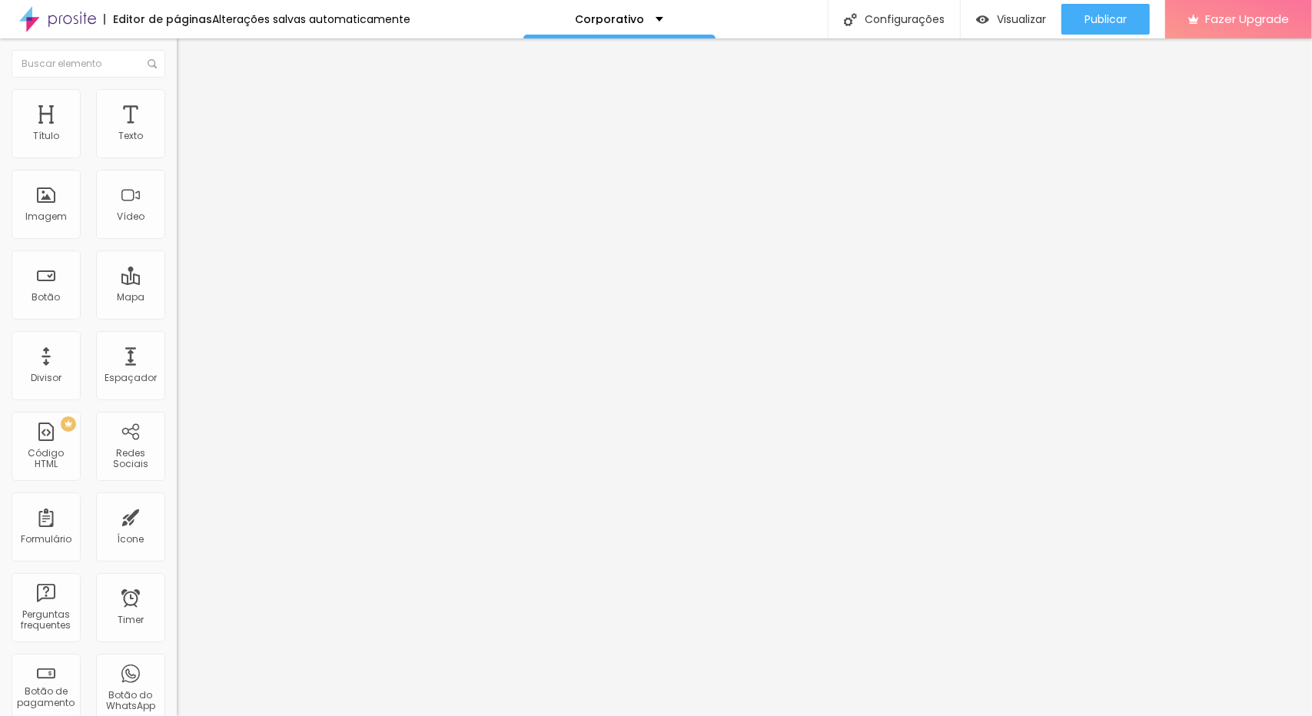
drag, startPoint x: 581, startPoint y: 417, endPoint x: 459, endPoint y: 390, distance: 125.3
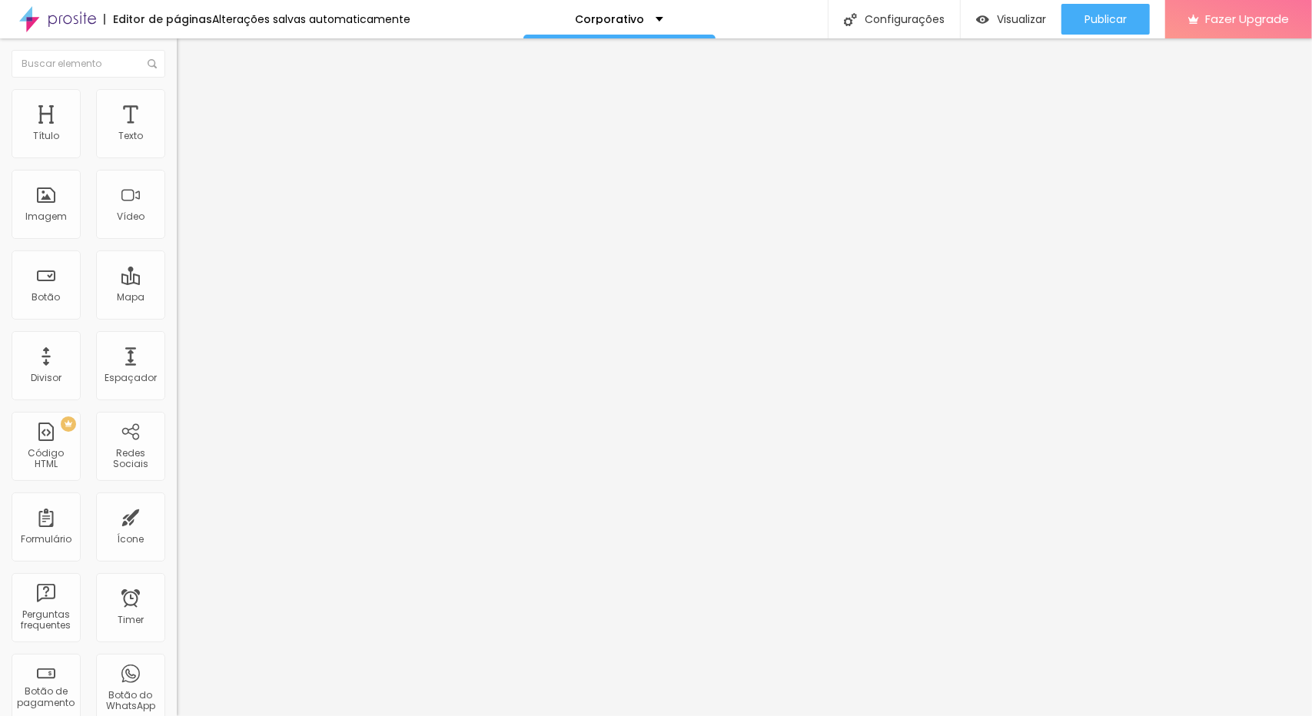
drag, startPoint x: 269, startPoint y: 231, endPoint x: 275, endPoint y: 193, distance: 38.9
drag, startPoint x: 758, startPoint y: 416, endPoint x: 652, endPoint y: 408, distance: 106.3
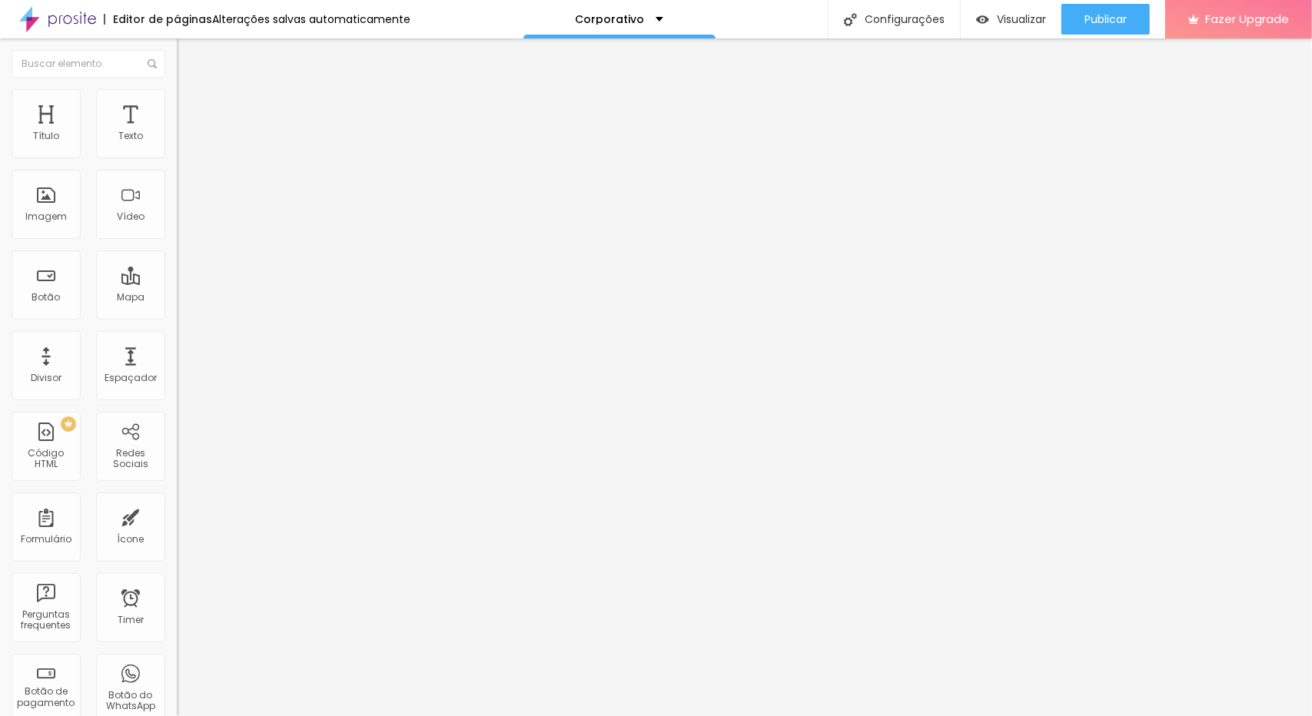
drag, startPoint x: 749, startPoint y: 416, endPoint x: 786, endPoint y: 401, distance: 39.7
drag, startPoint x: 969, startPoint y: 462, endPoint x: 464, endPoint y: 389, distance: 510.2
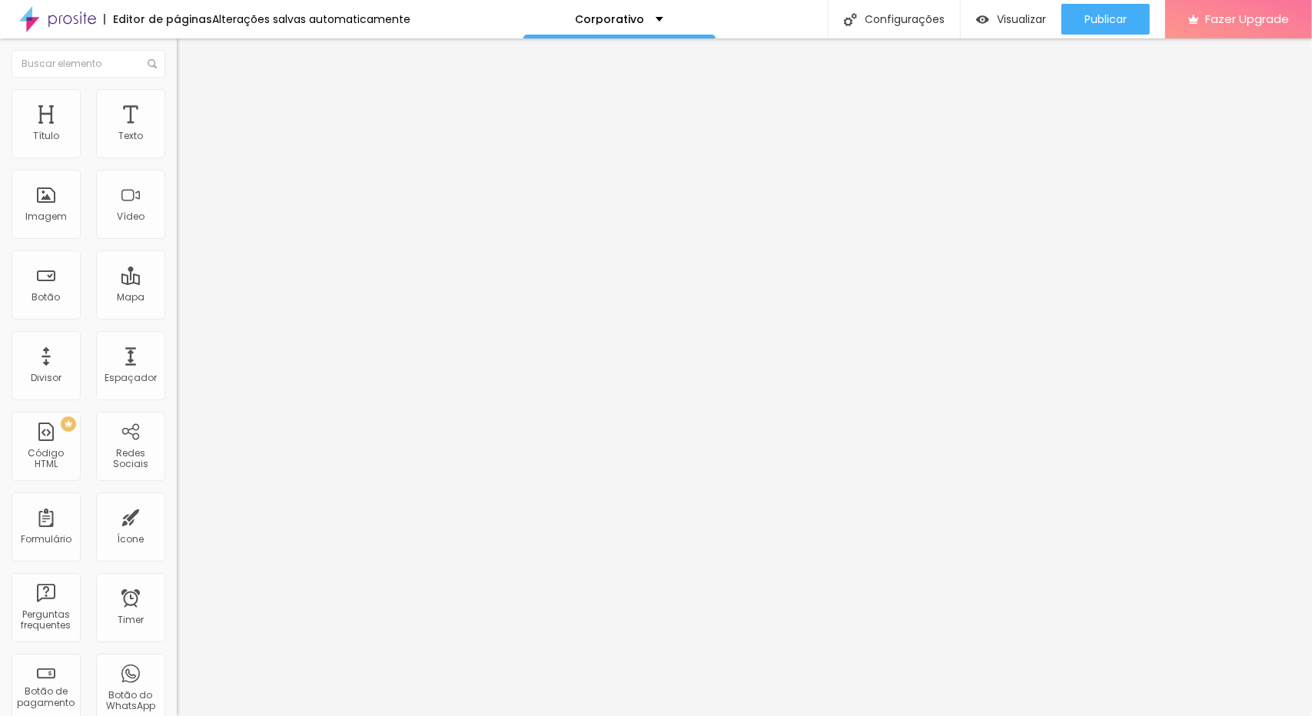
drag, startPoint x: 658, startPoint y: 237, endPoint x: 466, endPoint y: 264, distance: 194.0
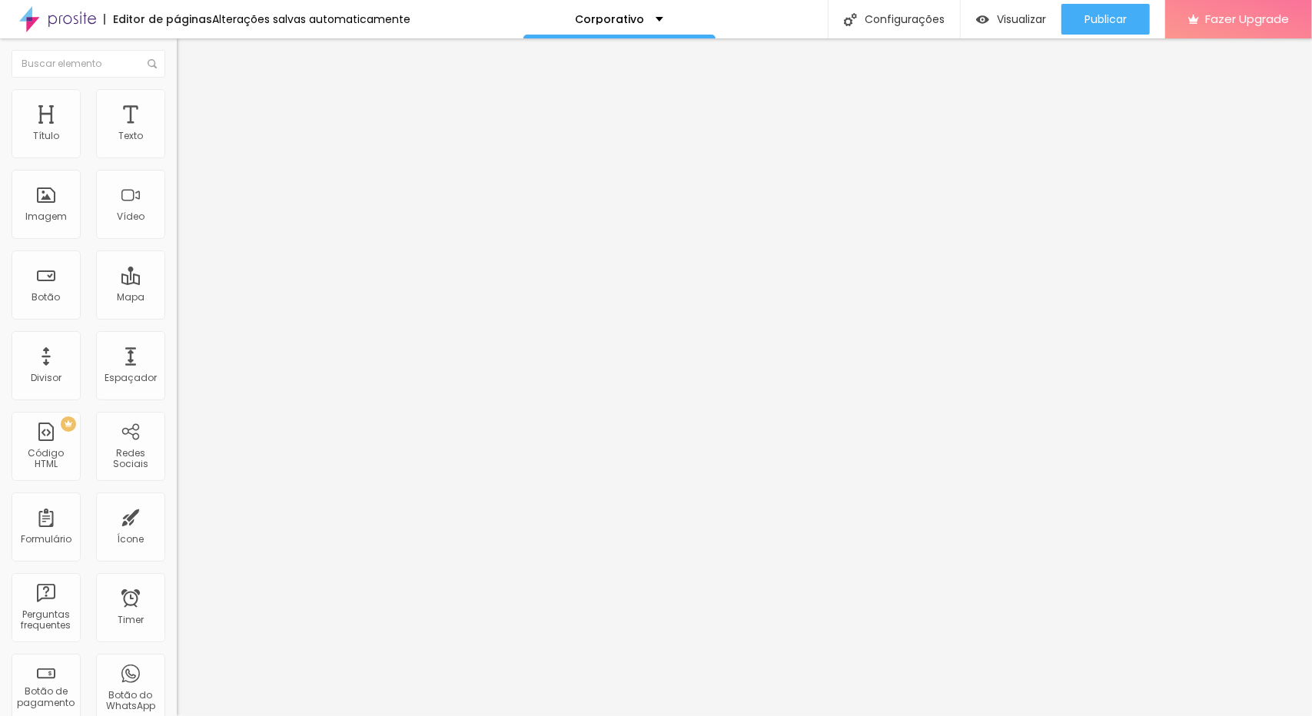
drag, startPoint x: 544, startPoint y: 415, endPoint x: 469, endPoint y: 396, distance: 77.7
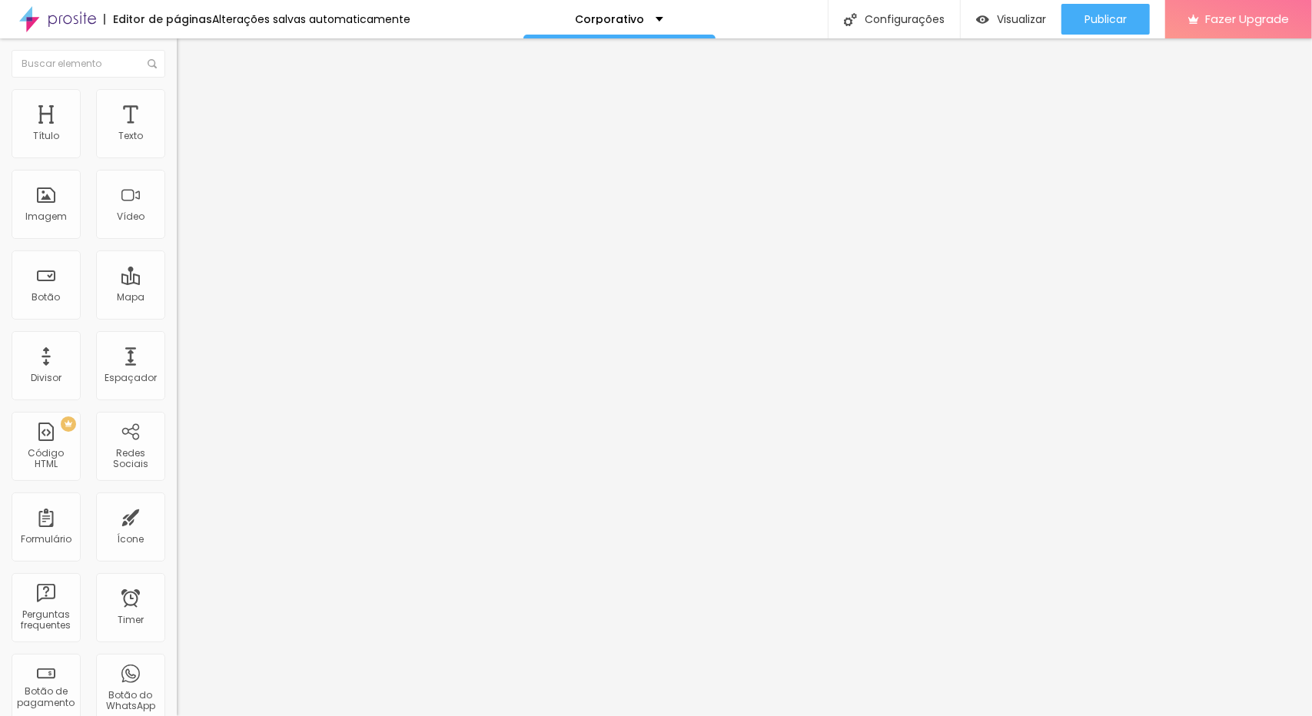
click at [1127, 22] on span "Publicar" at bounding box center [1105, 19] width 42 height 12
click at [1120, 9] on div "Publicar" at bounding box center [1105, 19] width 42 height 31
